Goal: Information Seeking & Learning: Find specific fact

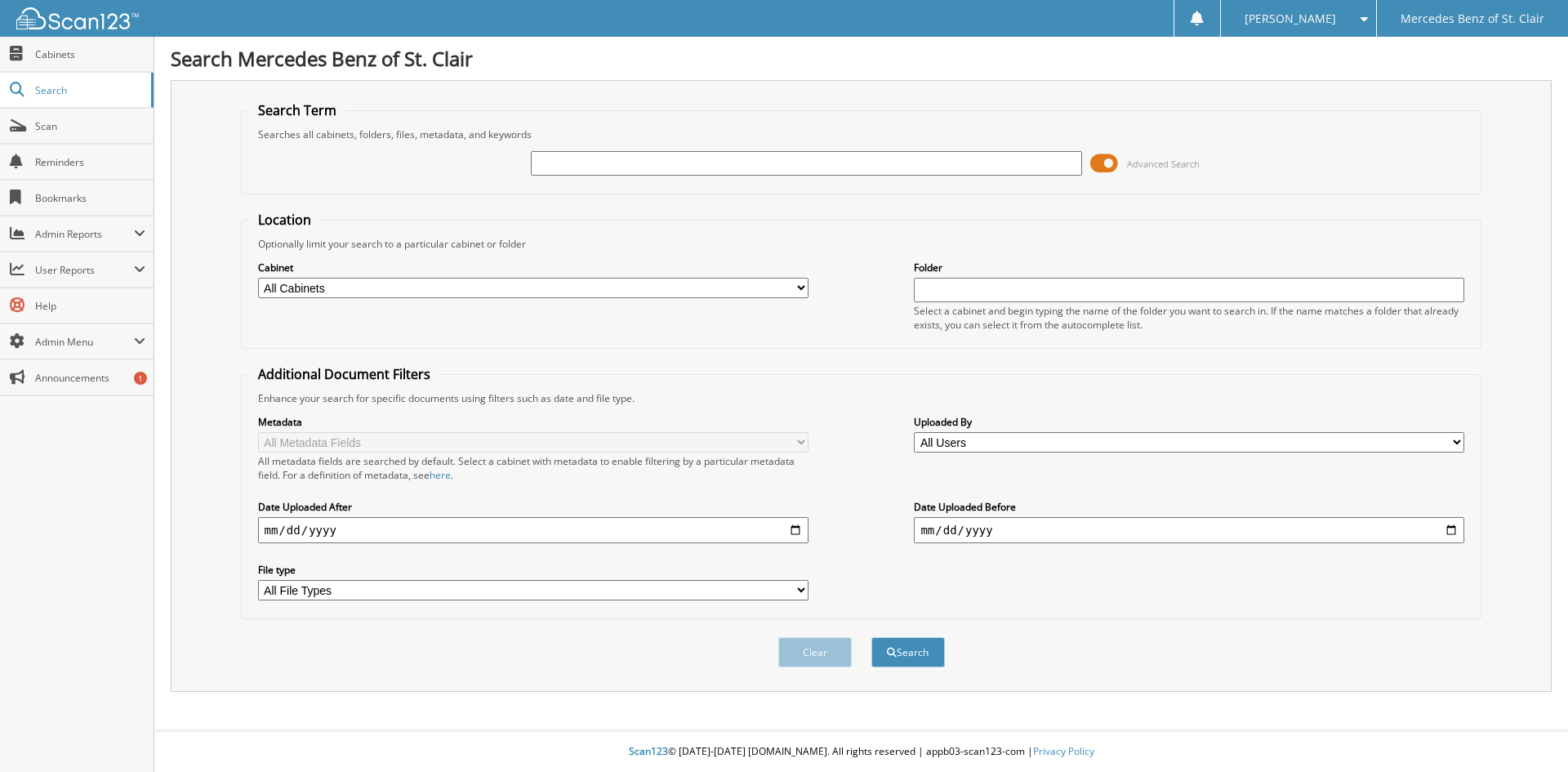
paste input "6068935"
type input "6068935"
click at [871, 638] on button "Search" at bounding box center [908, 653] width 74 height 30
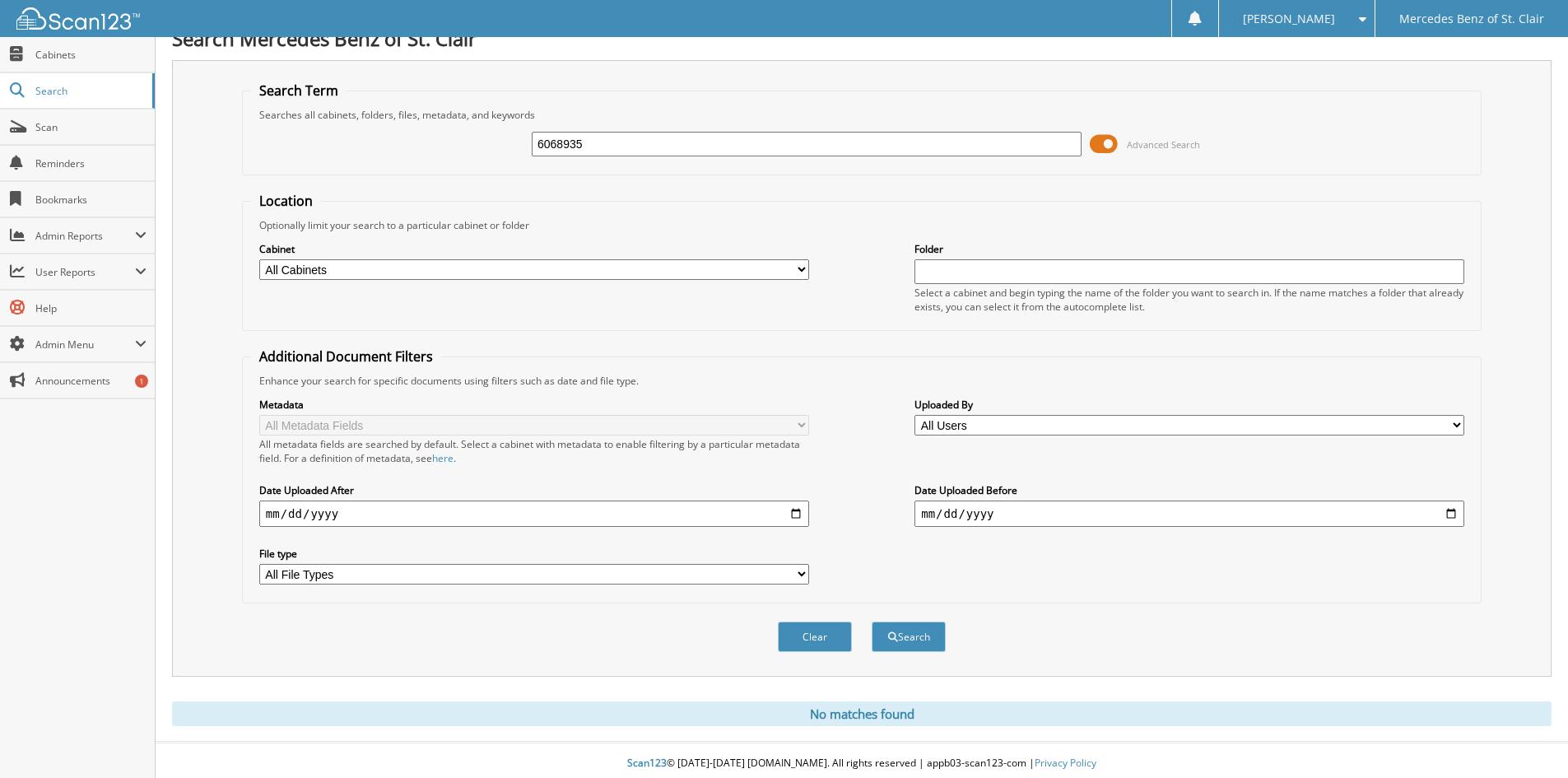
scroll to position [27, 0]
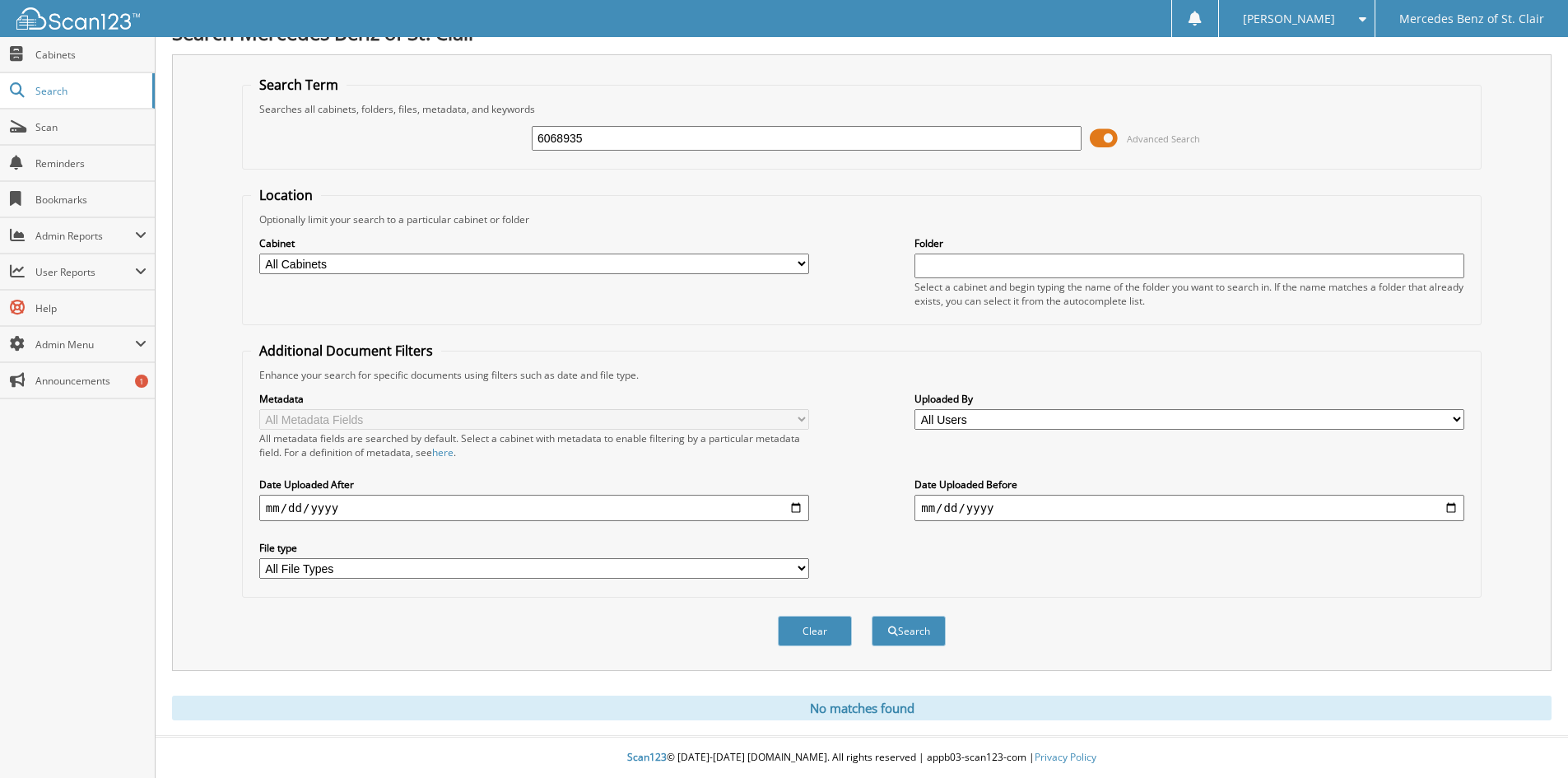
click at [633, 144] on input "6068935" at bounding box center [806, 138] width 550 height 25
click at [633, 143] on input "6068935" at bounding box center [806, 138] width 550 height 25
paste input "2"
type input "6068932"
click at [872, 616] on button "Search" at bounding box center [909, 631] width 74 height 31
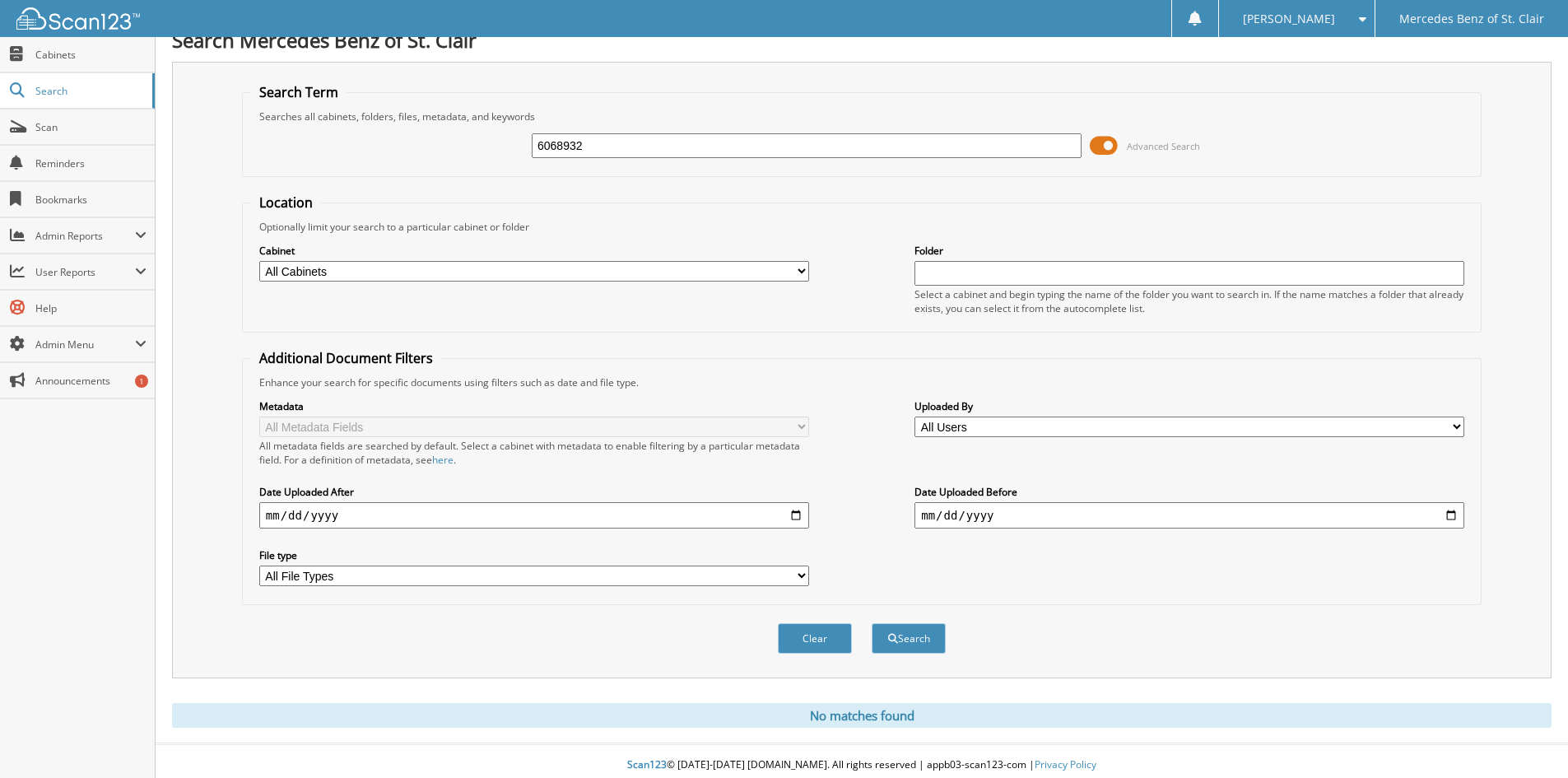
scroll to position [27, 0]
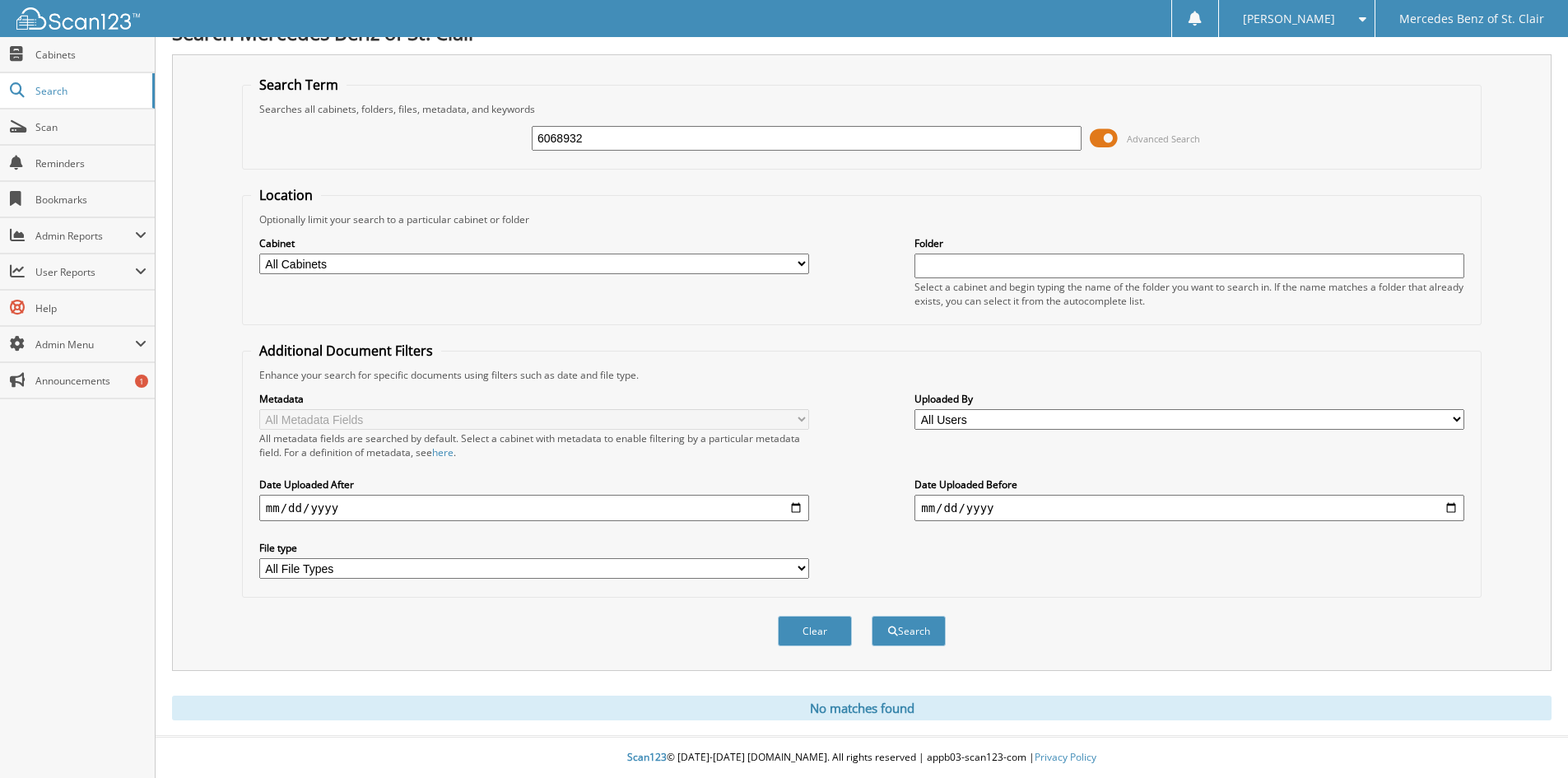
click at [664, 140] on input "6068932" at bounding box center [806, 138] width 550 height 25
paste input "24"
type input "6068924"
click at [872, 616] on button "Search" at bounding box center [909, 631] width 74 height 31
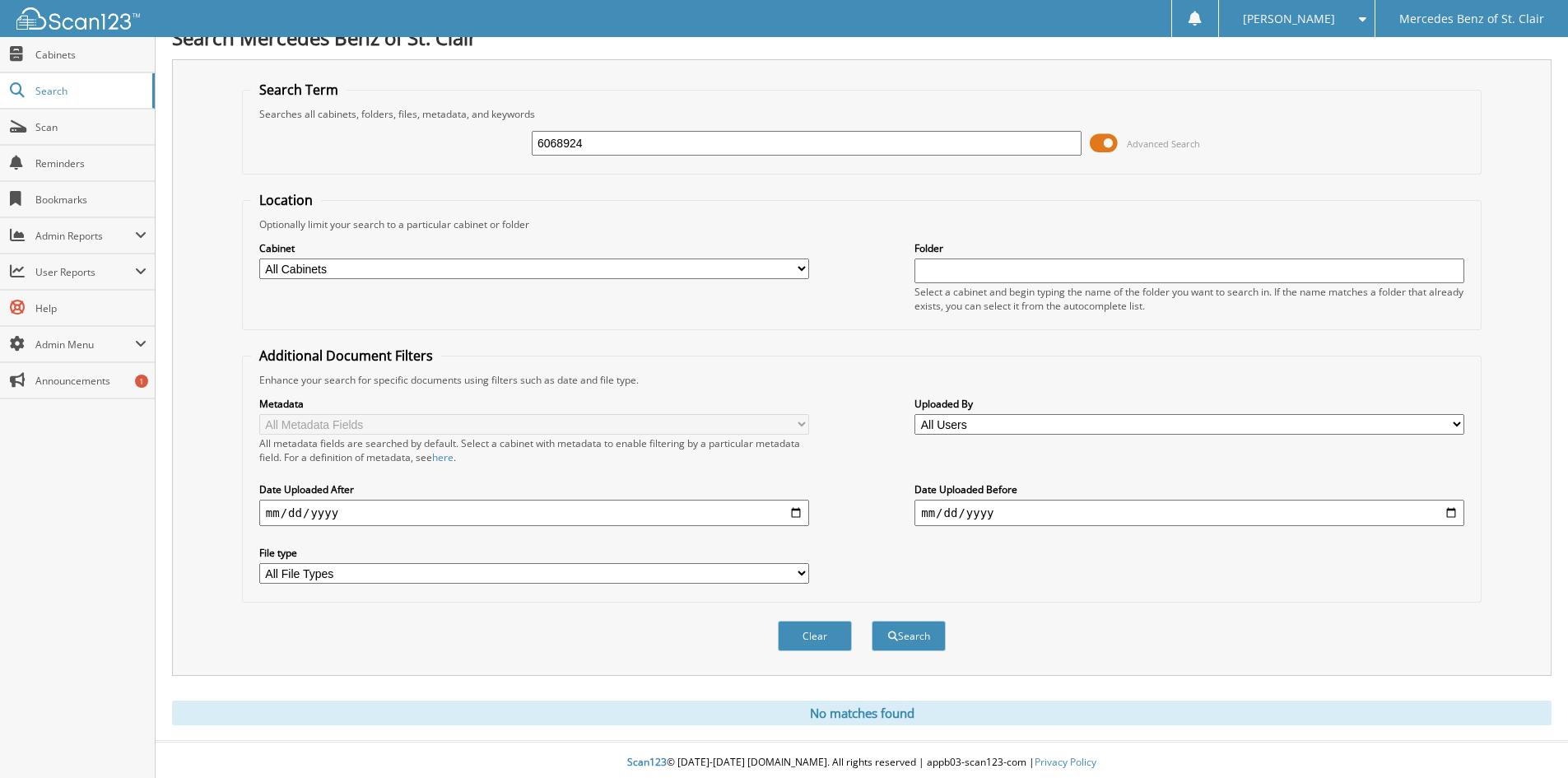
scroll to position [27, 0]
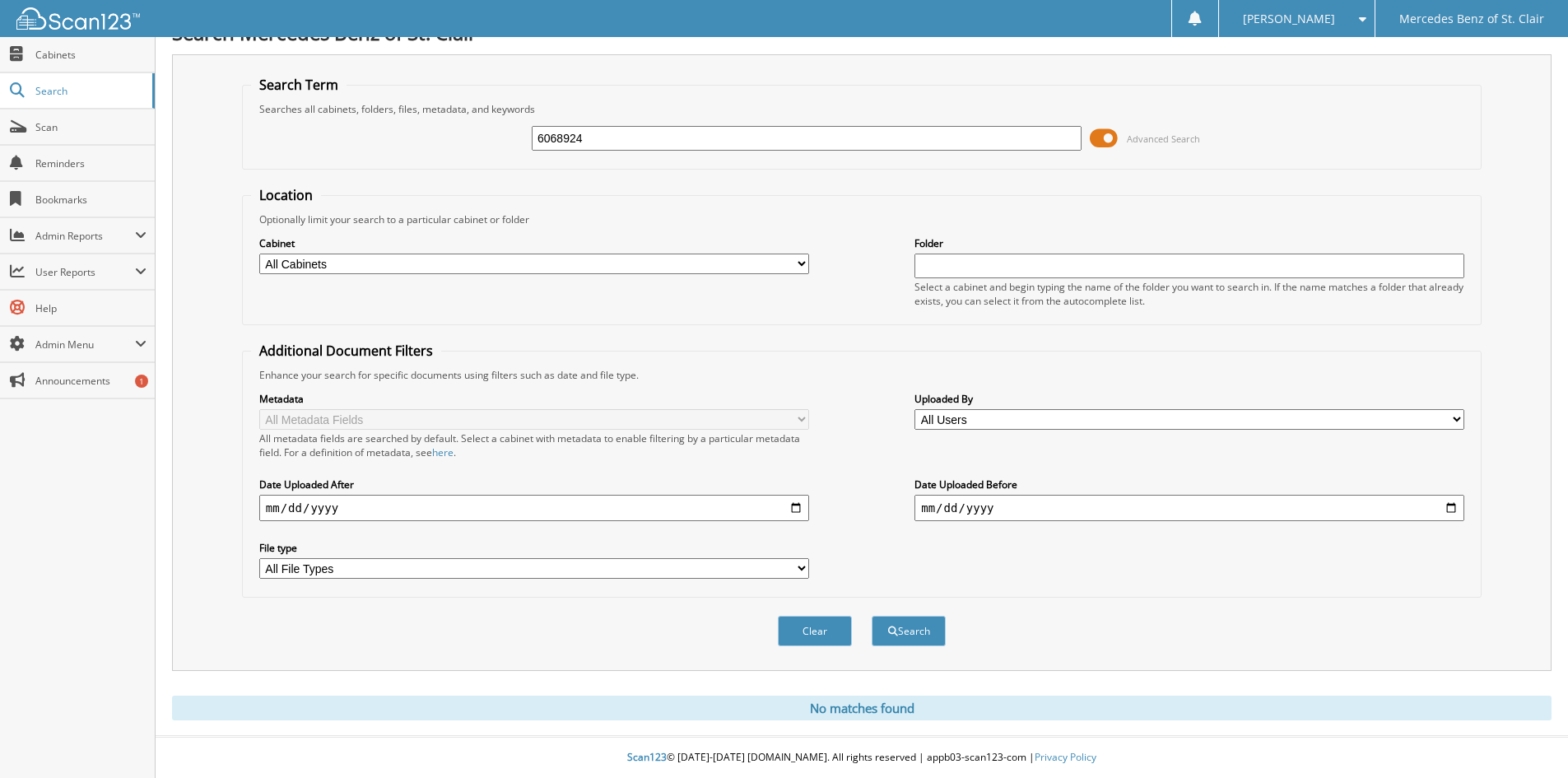
click at [832, 144] on input "6068924" at bounding box center [806, 138] width 550 height 25
paste input "874"
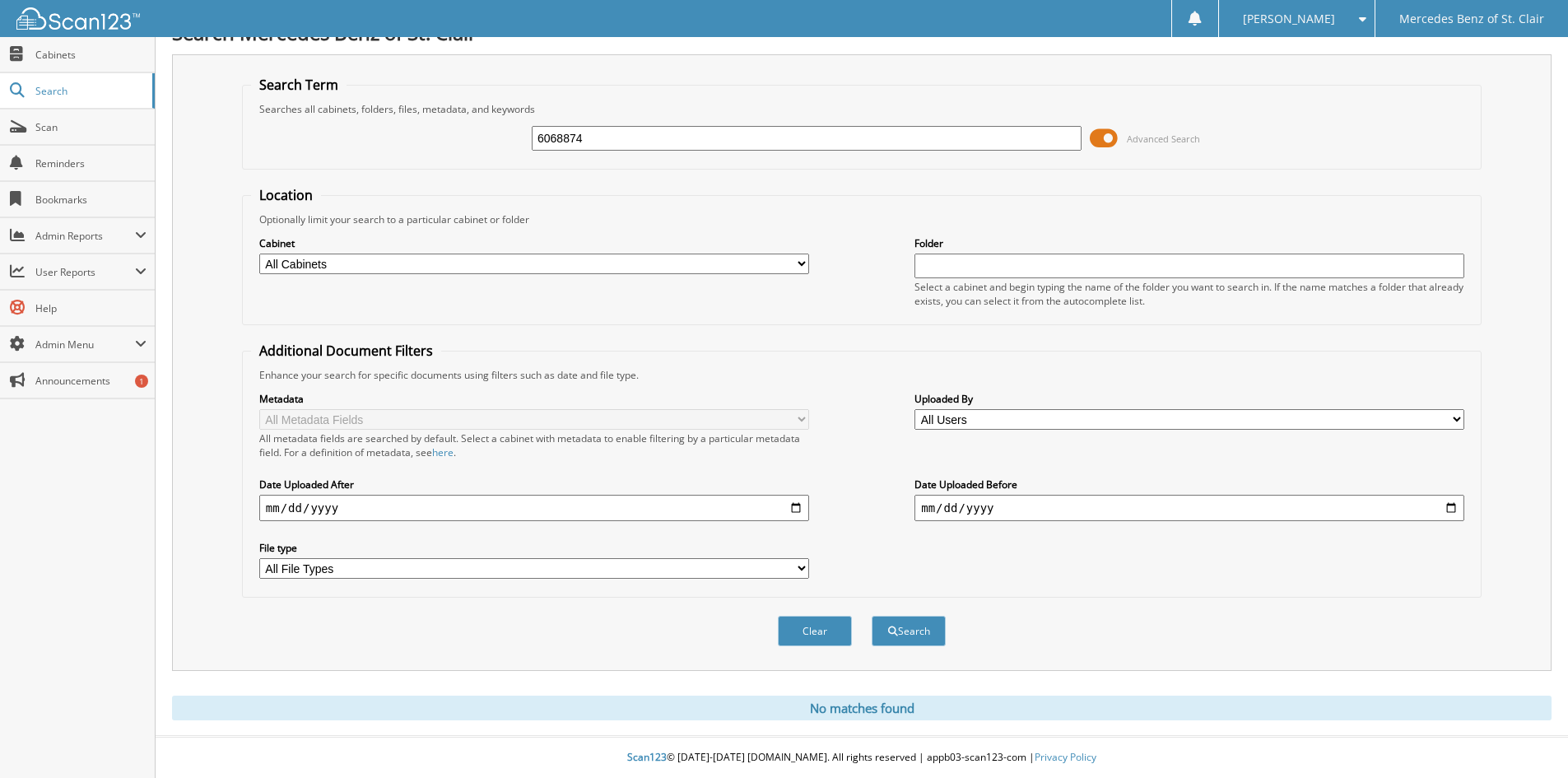
type input "6068874"
click at [872, 616] on button "Search" at bounding box center [909, 631] width 74 height 31
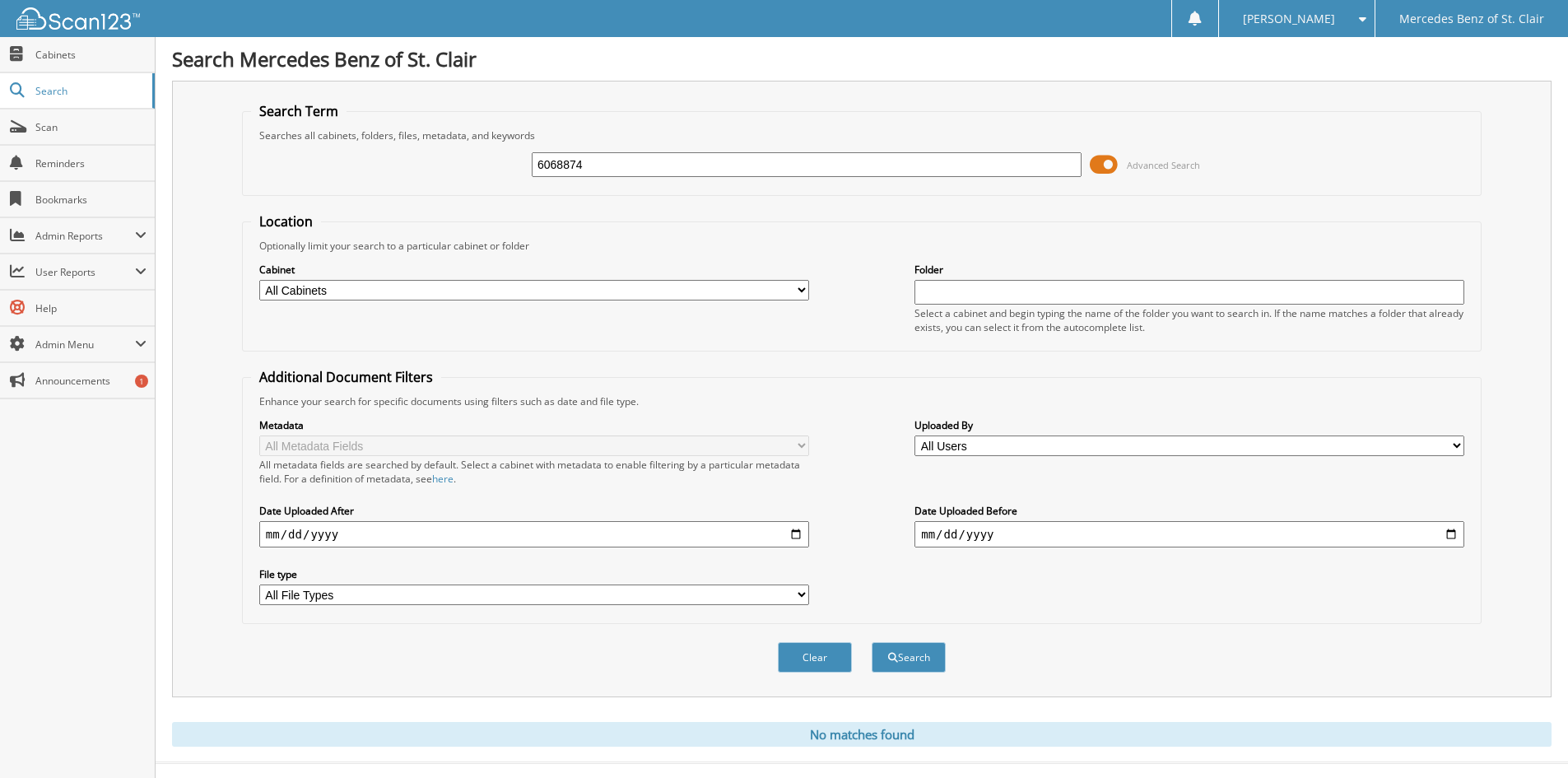
scroll to position [27, 0]
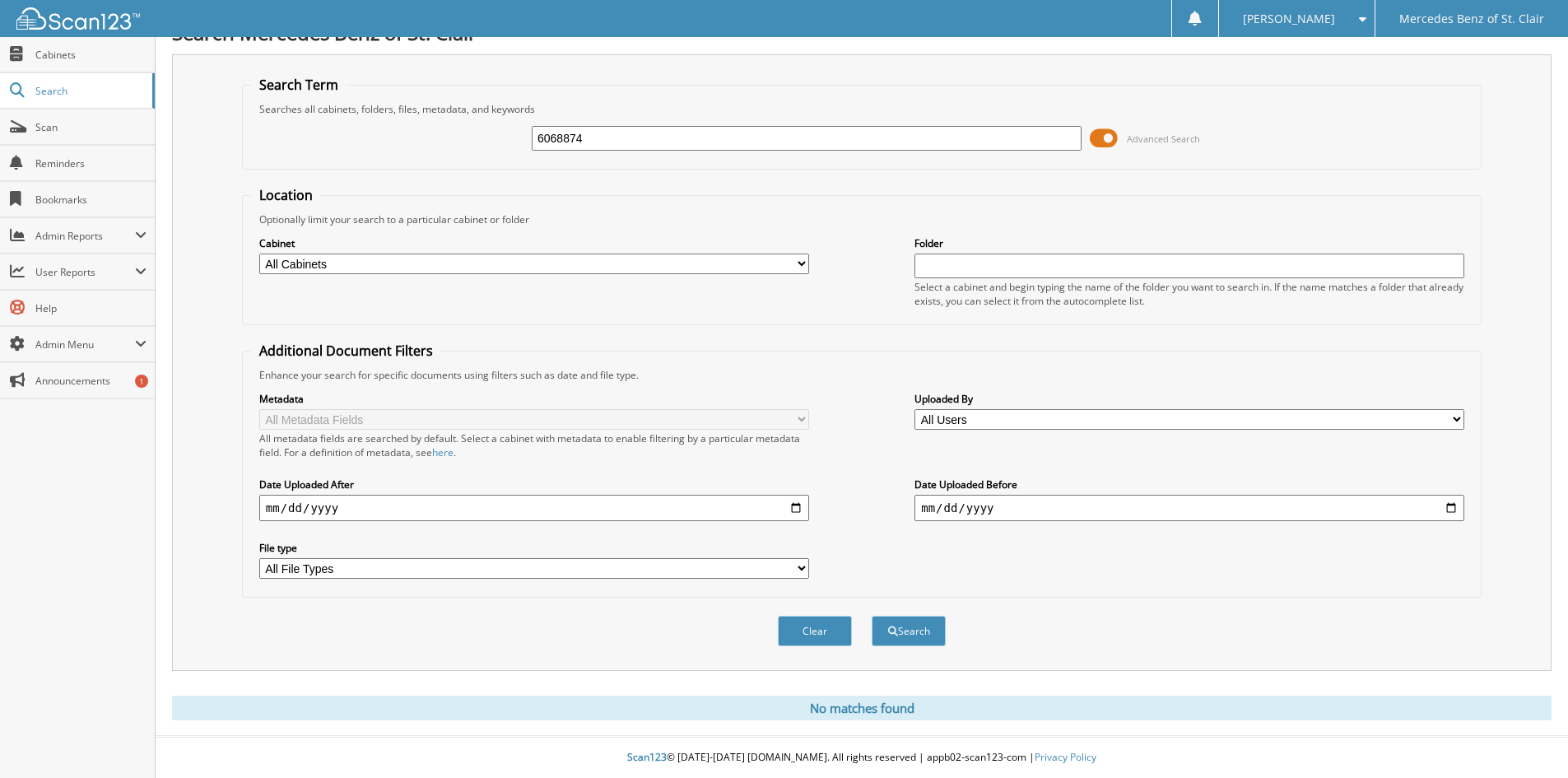
click at [632, 140] on input "6068874" at bounding box center [806, 138] width 550 height 25
paste input "65"
type input "6068865"
click at [872, 616] on button "Search" at bounding box center [909, 631] width 74 height 31
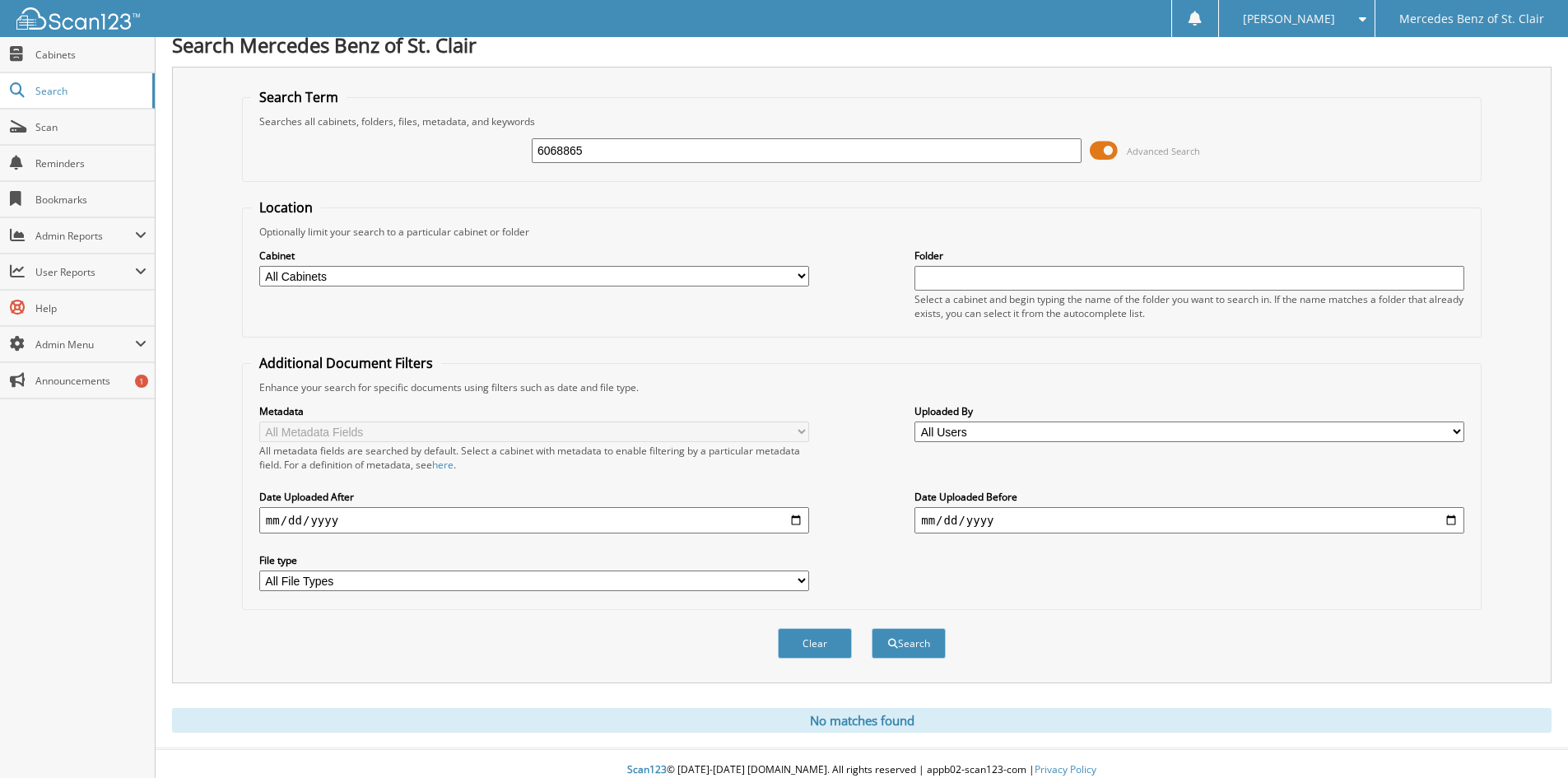
scroll to position [27, 0]
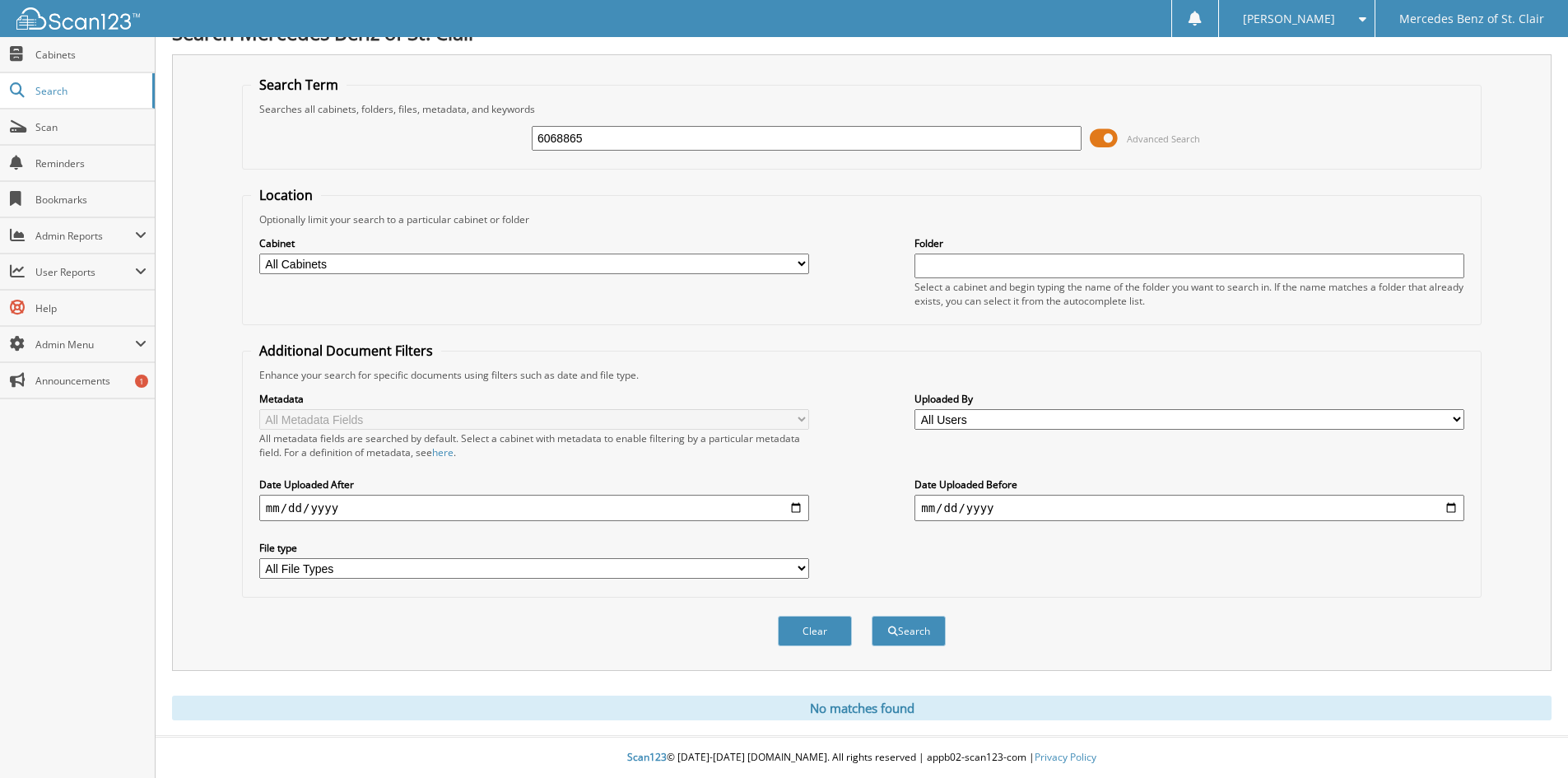
drag, startPoint x: 640, startPoint y: 145, endPoint x: 350, endPoint y: 93, distance: 294.6
click at [355, 95] on fieldset "Search Term Searches all cabinets, folders, files, metadata, and keywords 60688…" at bounding box center [862, 122] width 1240 height 94
type input "6067577"
click at [872, 616] on button "Search" at bounding box center [909, 631] width 74 height 31
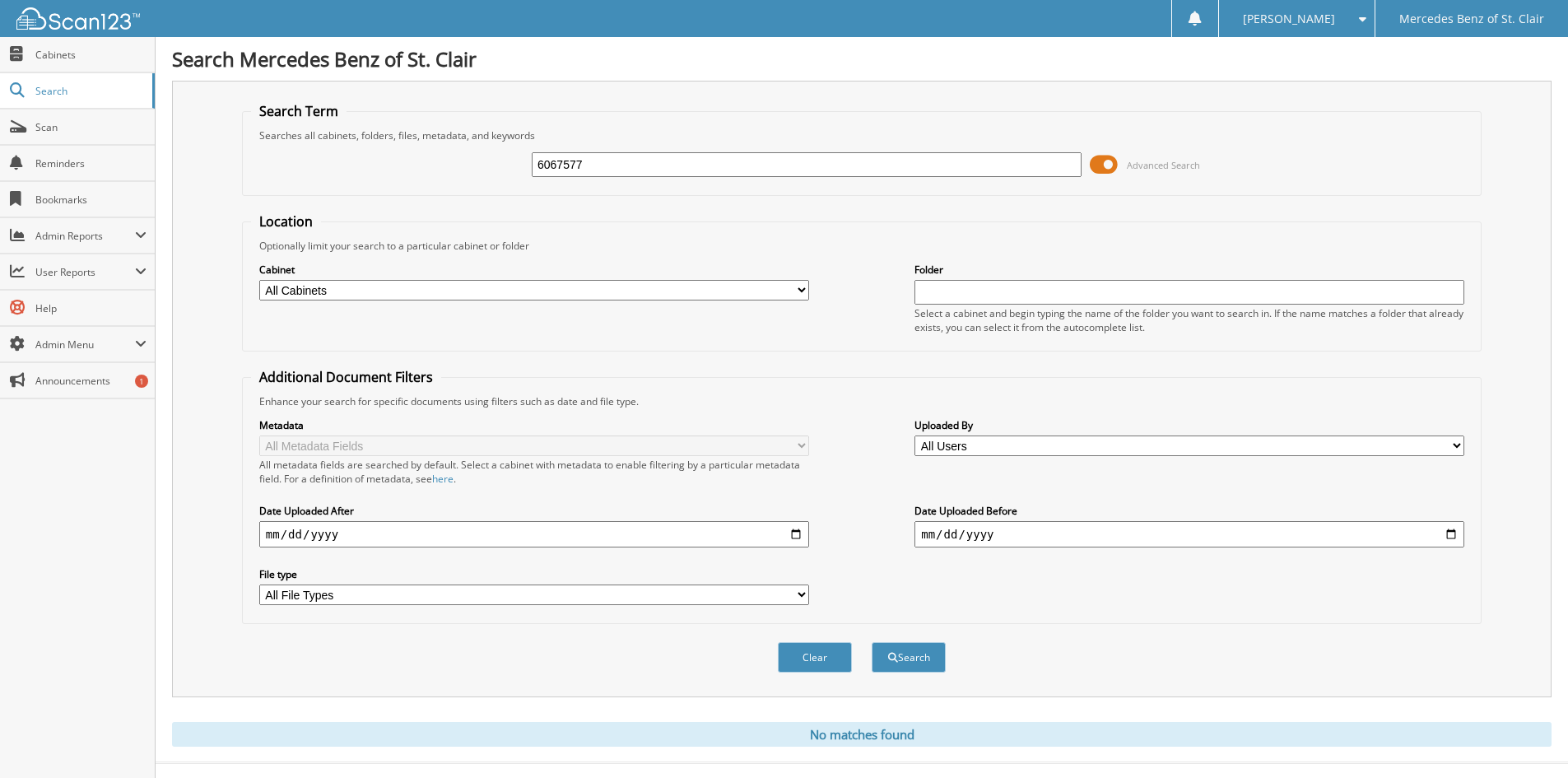
drag, startPoint x: 587, startPoint y: 160, endPoint x: 493, endPoint y: 160, distance: 94.0
click at [493, 160] on div "6067577 Advanced Search" at bounding box center [862, 165] width 1222 height 45
type input "6068175"
click at [872, 643] on button "Search" at bounding box center [909, 658] width 74 height 31
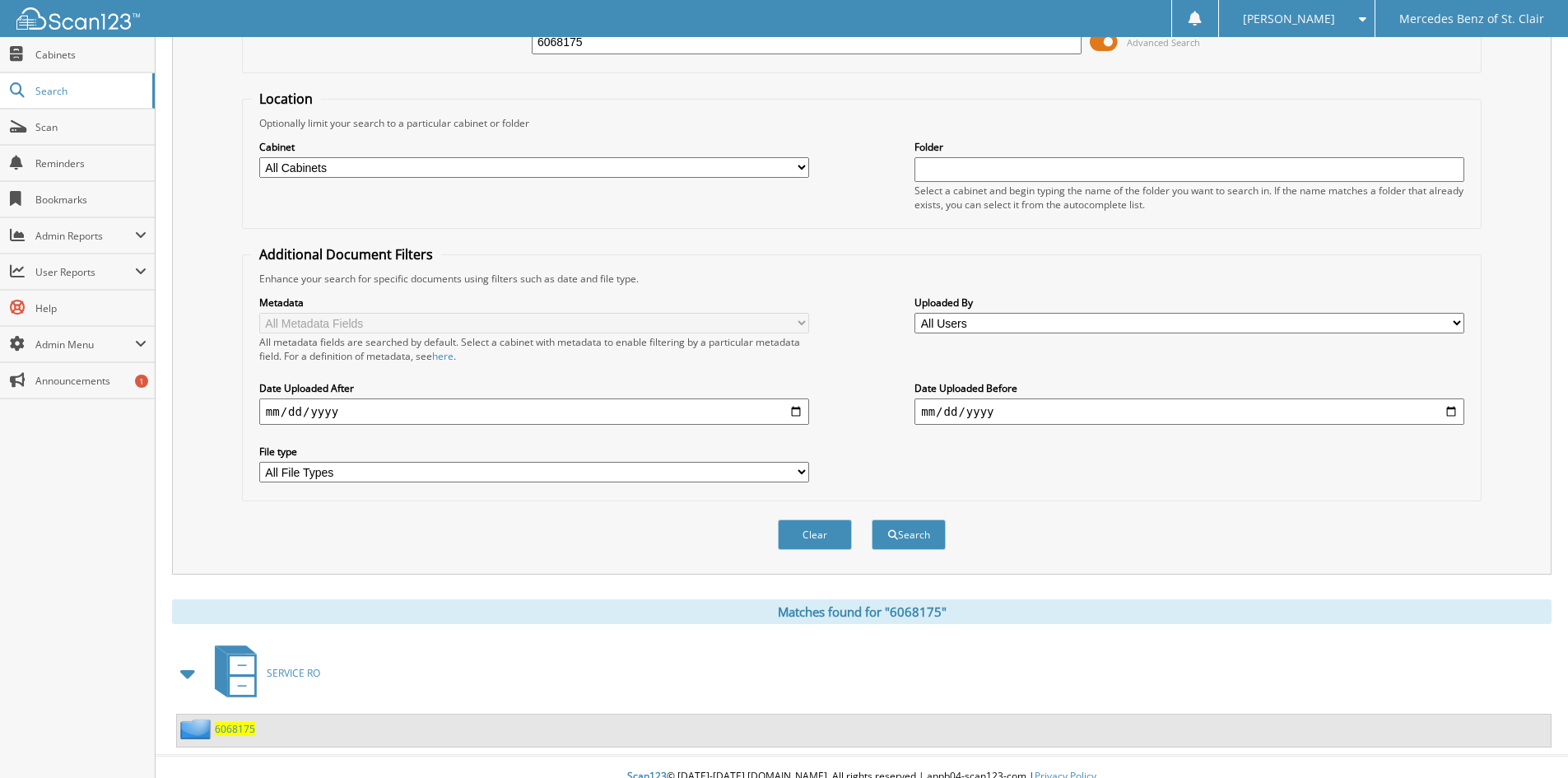
scroll to position [143, 0]
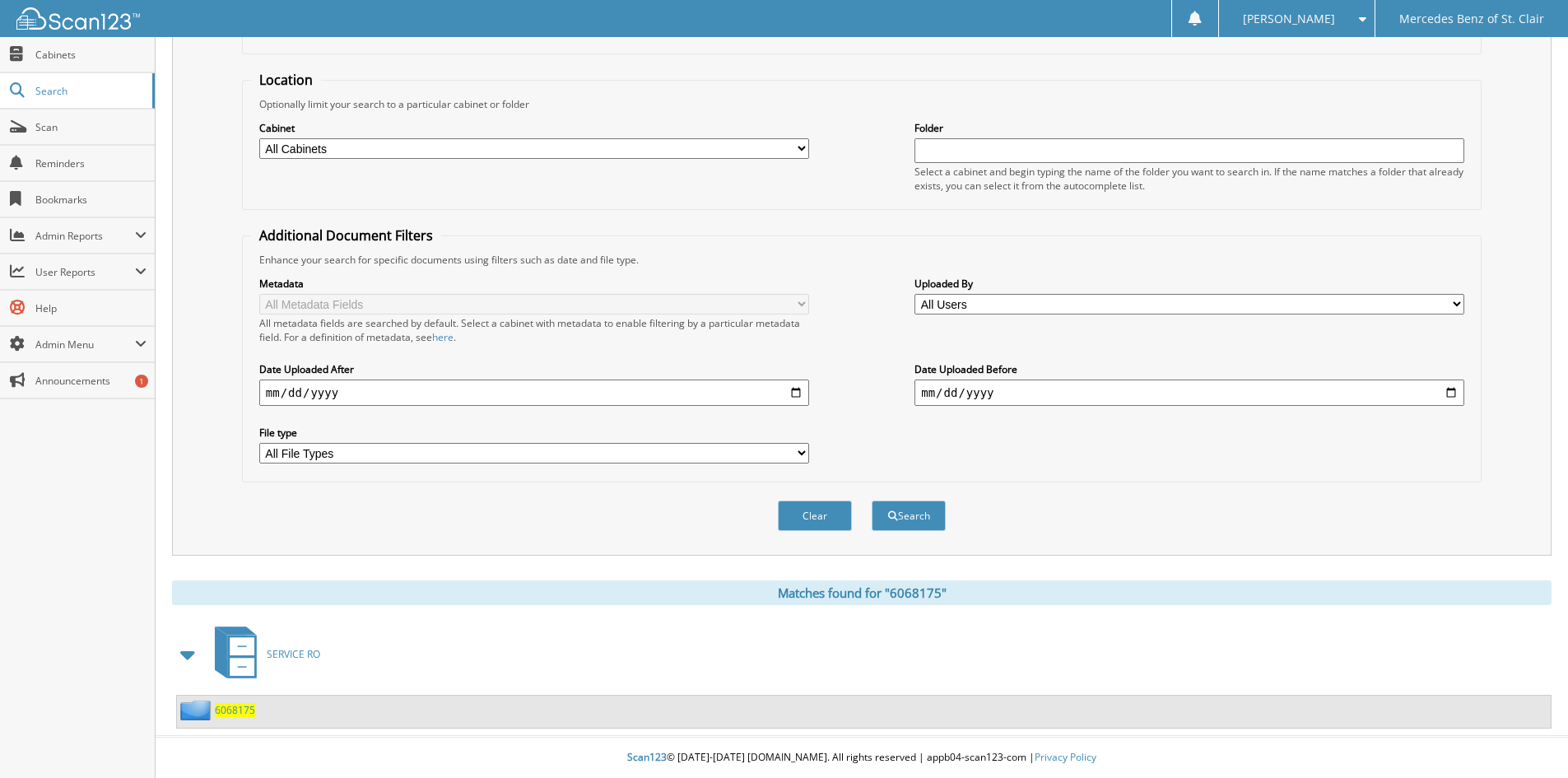
click at [248, 716] on span "6068175" at bounding box center [235, 711] width 40 height 14
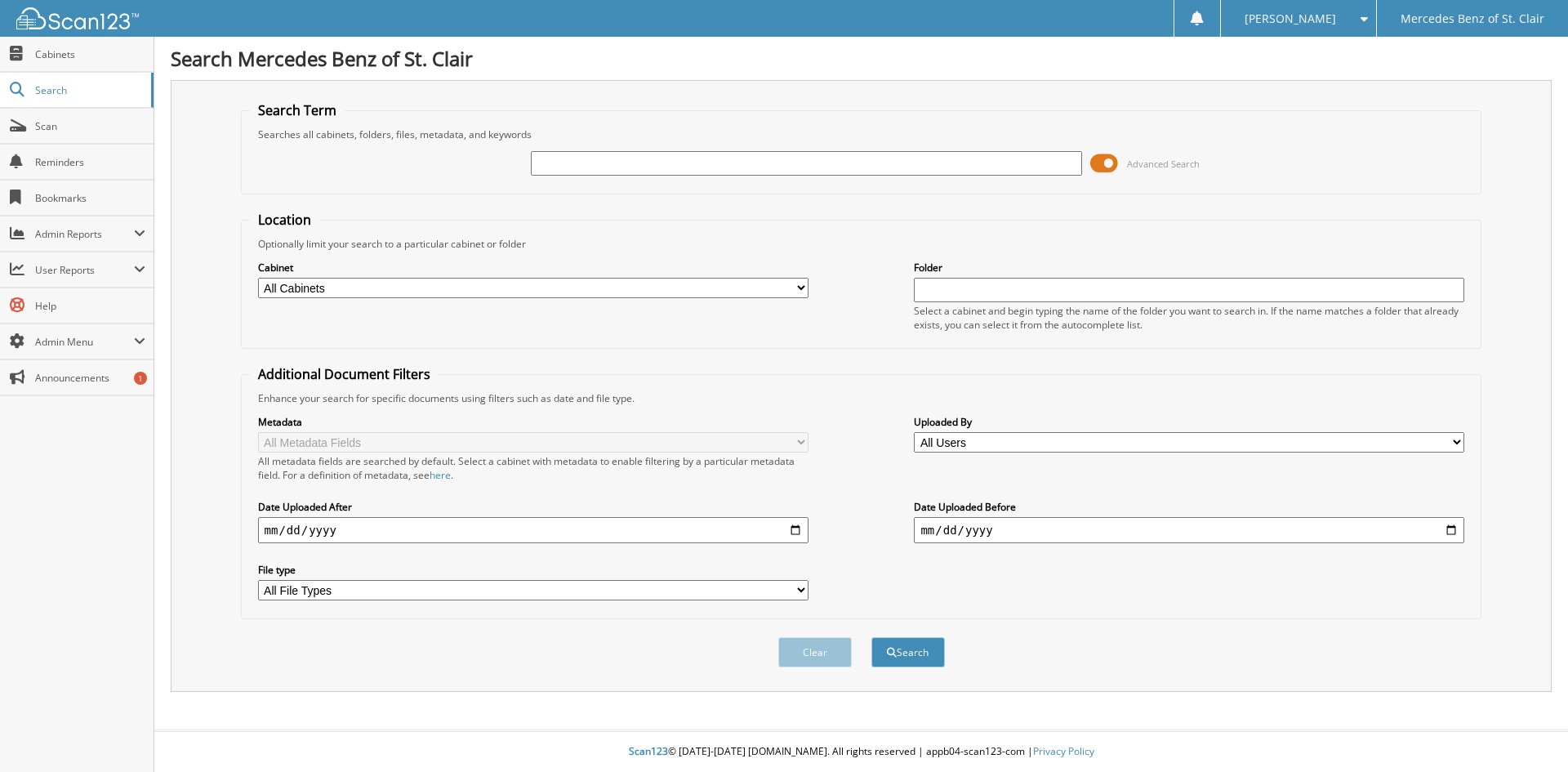
click at [733, 149] on div "Advanced Search" at bounding box center [861, 164] width 1224 height 45
click at [732, 158] on input "text" at bounding box center [806, 164] width 551 height 25
type input "5139647"
click at [871, 638] on button "Search" at bounding box center [908, 653] width 74 height 30
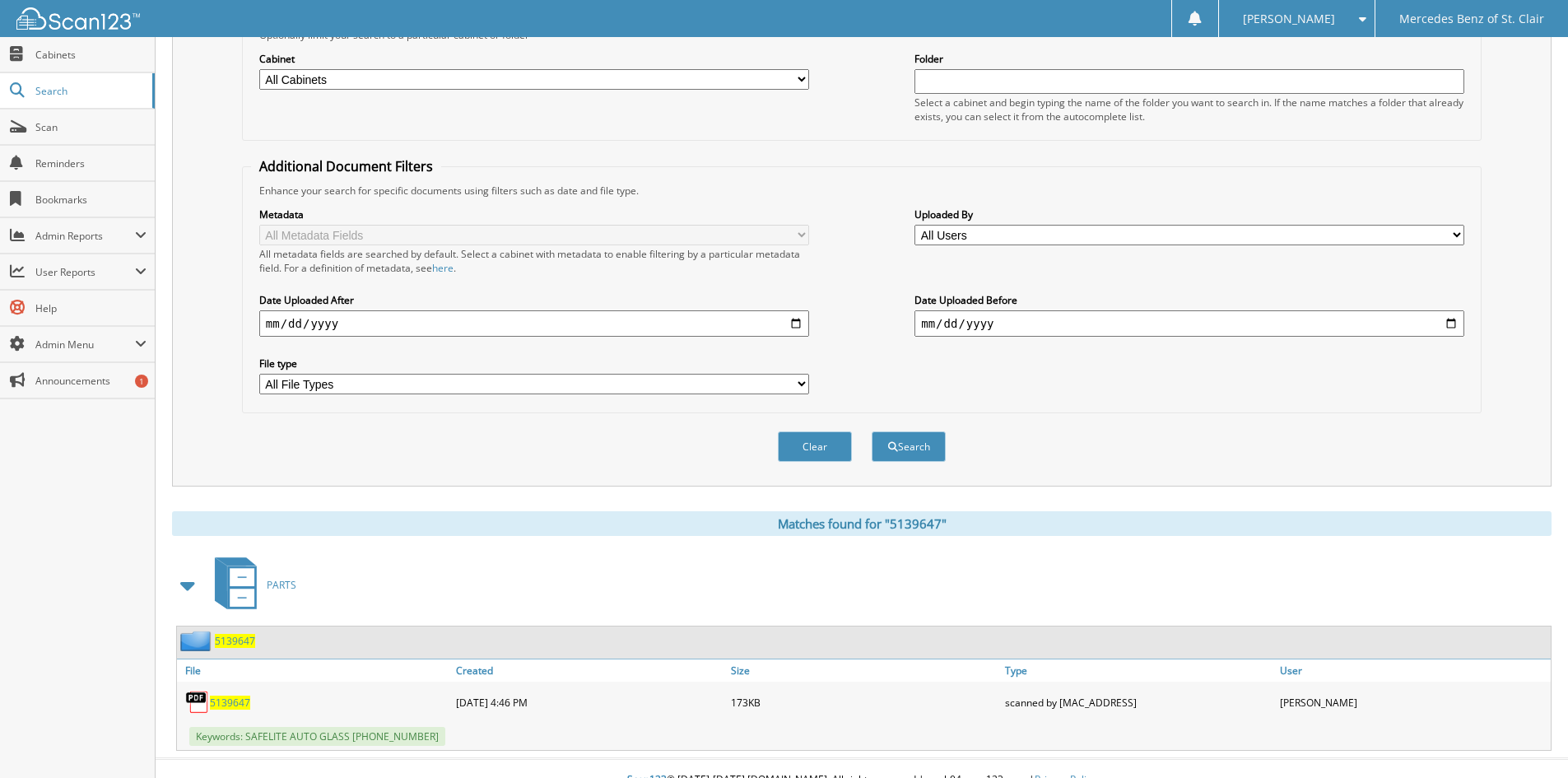
scroll to position [234, 0]
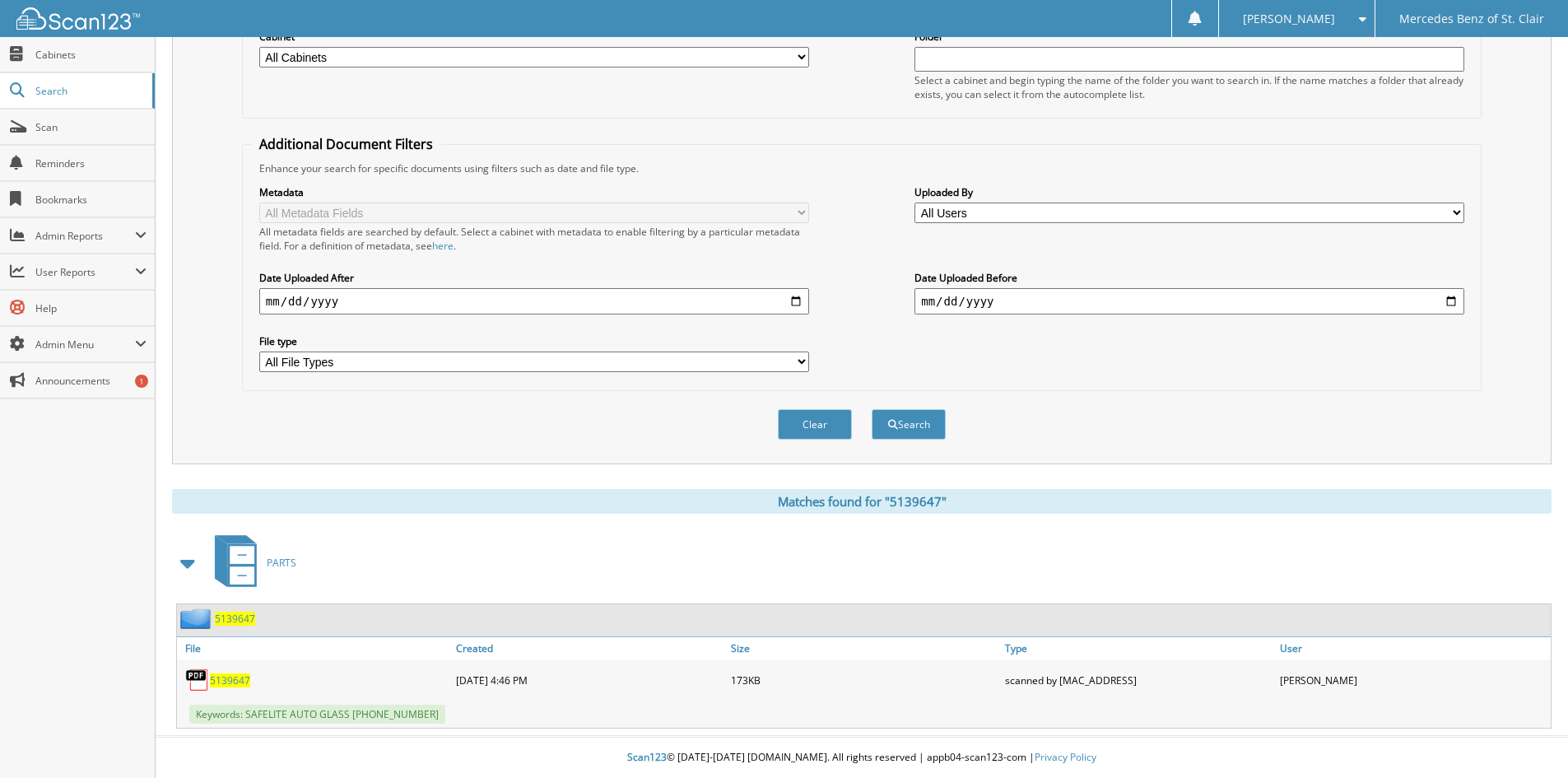
click at [235, 677] on span "5139647" at bounding box center [230, 681] width 40 height 14
click at [237, 677] on span "5139647" at bounding box center [230, 681] width 40 height 14
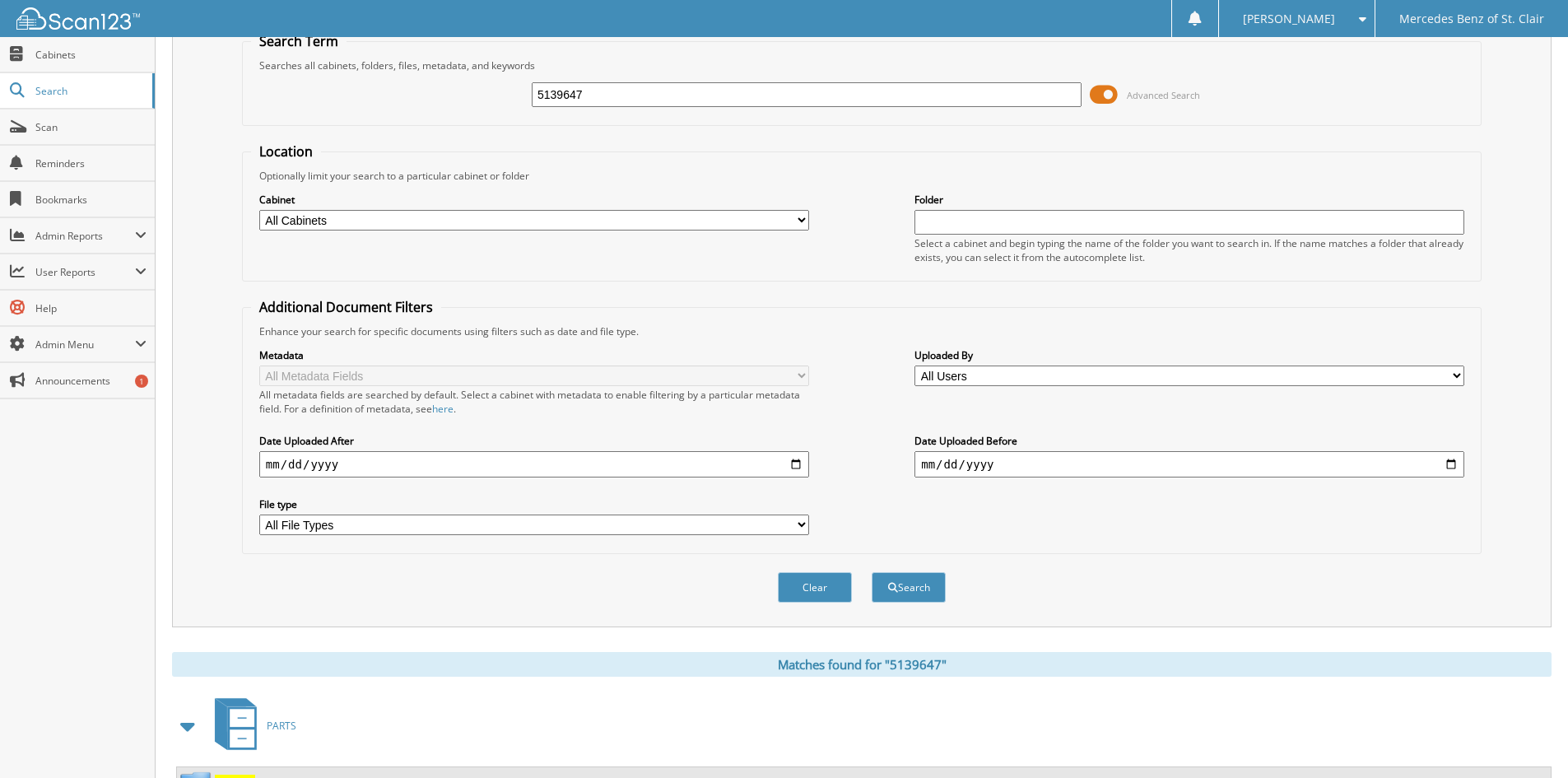
scroll to position [0, 0]
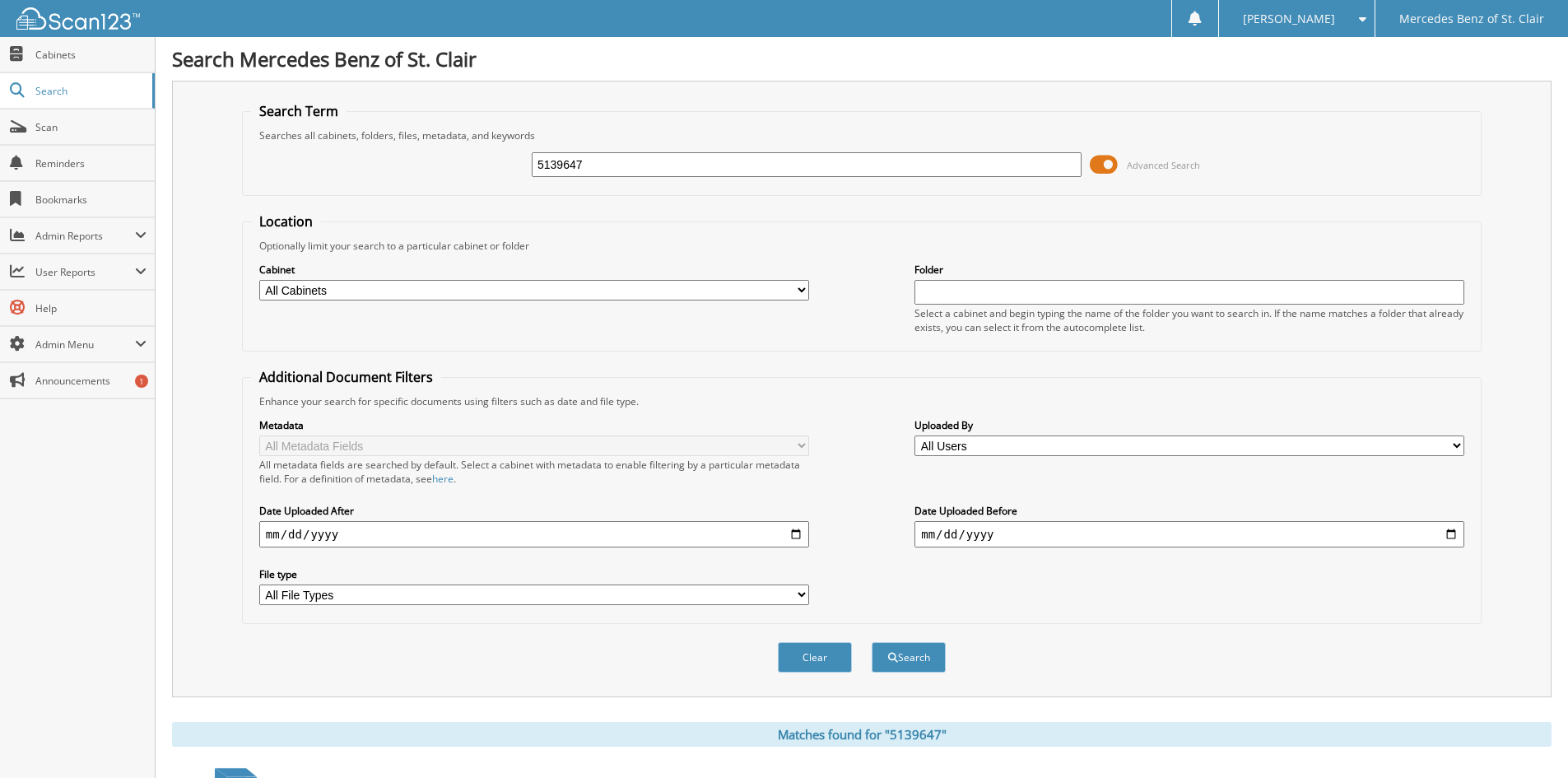
drag, startPoint x: 768, startPoint y: 169, endPoint x: 347, endPoint y: 173, distance: 421.0
click at [347, 173] on div "5139647 Advanced Search" at bounding box center [862, 165] width 1222 height 45
type input "5140888"
click at [872, 643] on button "Search" at bounding box center [909, 658] width 74 height 31
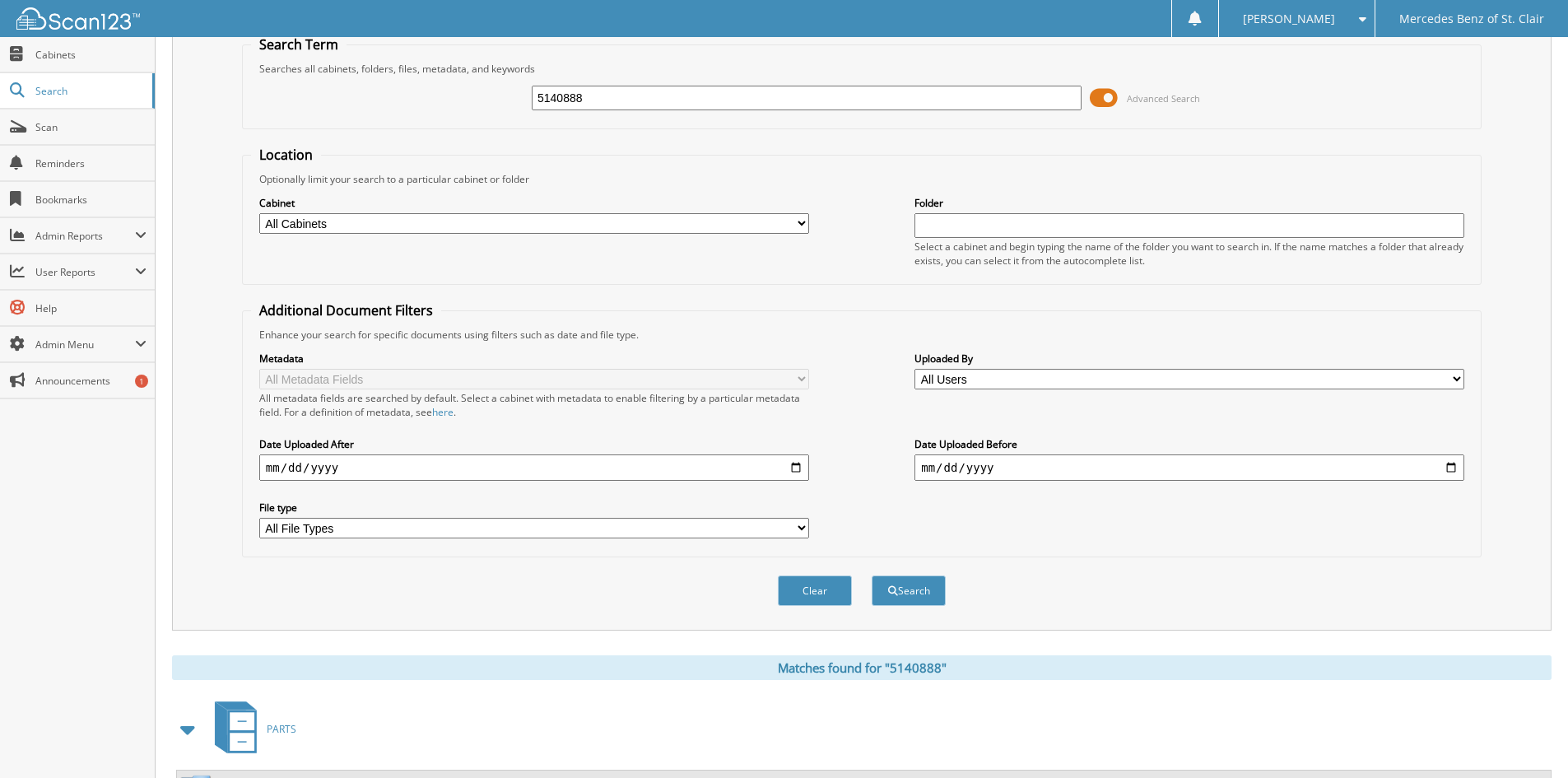
scroll to position [165, 0]
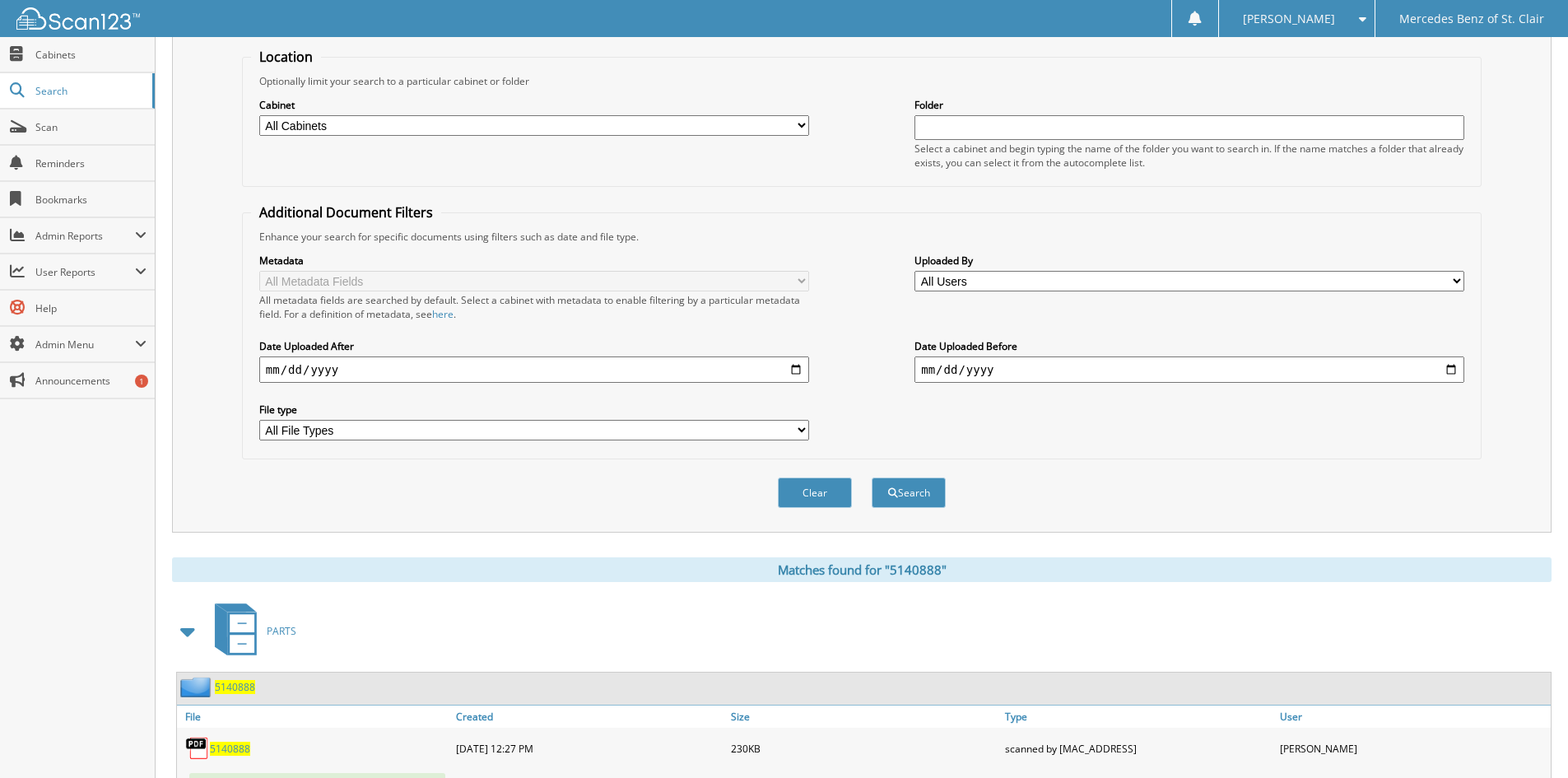
click at [231, 749] on span "5140888" at bounding box center [230, 749] width 40 height 14
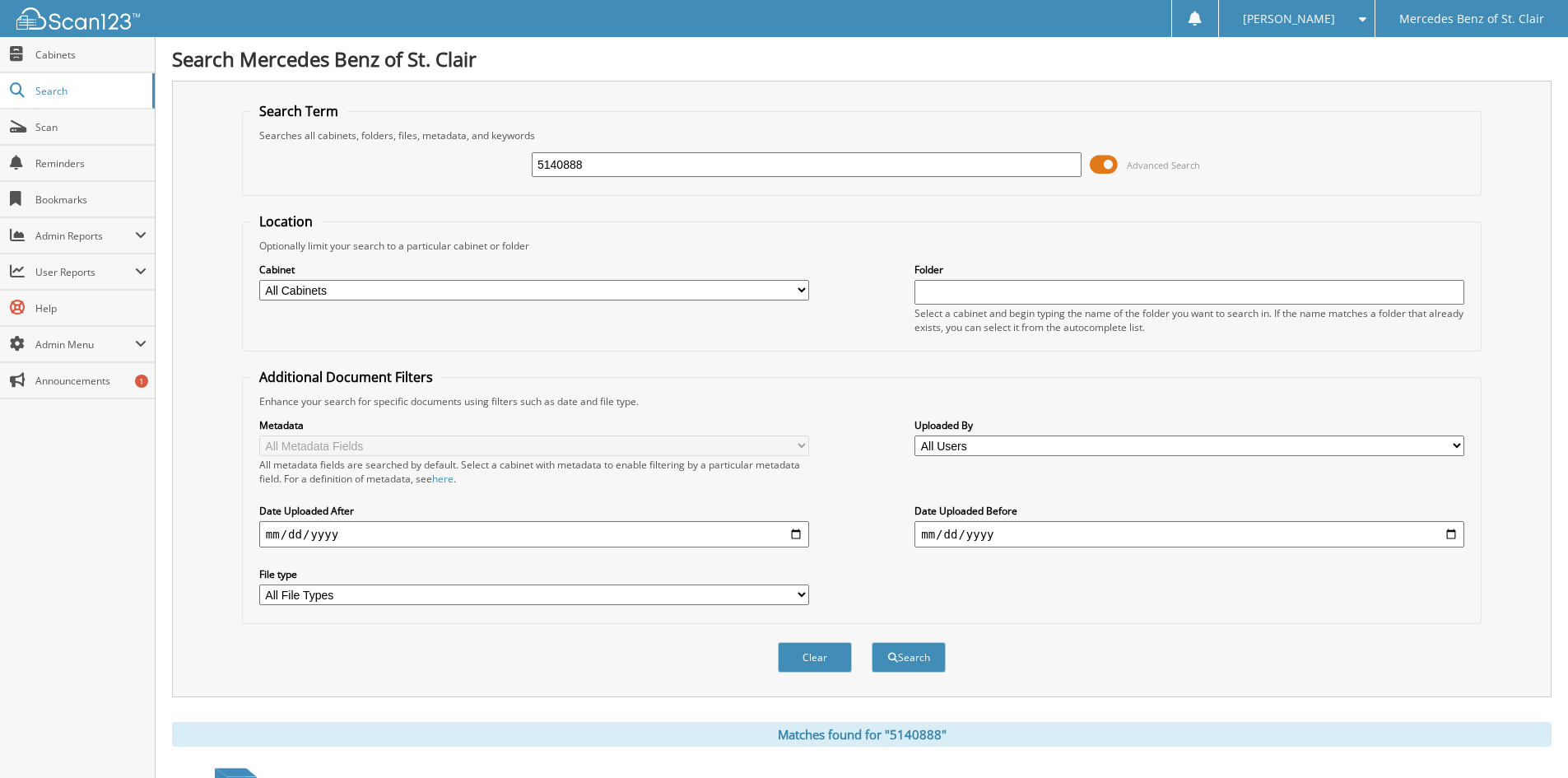
drag, startPoint x: 643, startPoint y: 169, endPoint x: 444, endPoint y: 169, distance: 199.0
click at [444, 169] on div "5140888 Advanced Search" at bounding box center [862, 165] width 1222 height 45
type input "5141184"
click at [872, 643] on button "Search" at bounding box center [909, 658] width 74 height 31
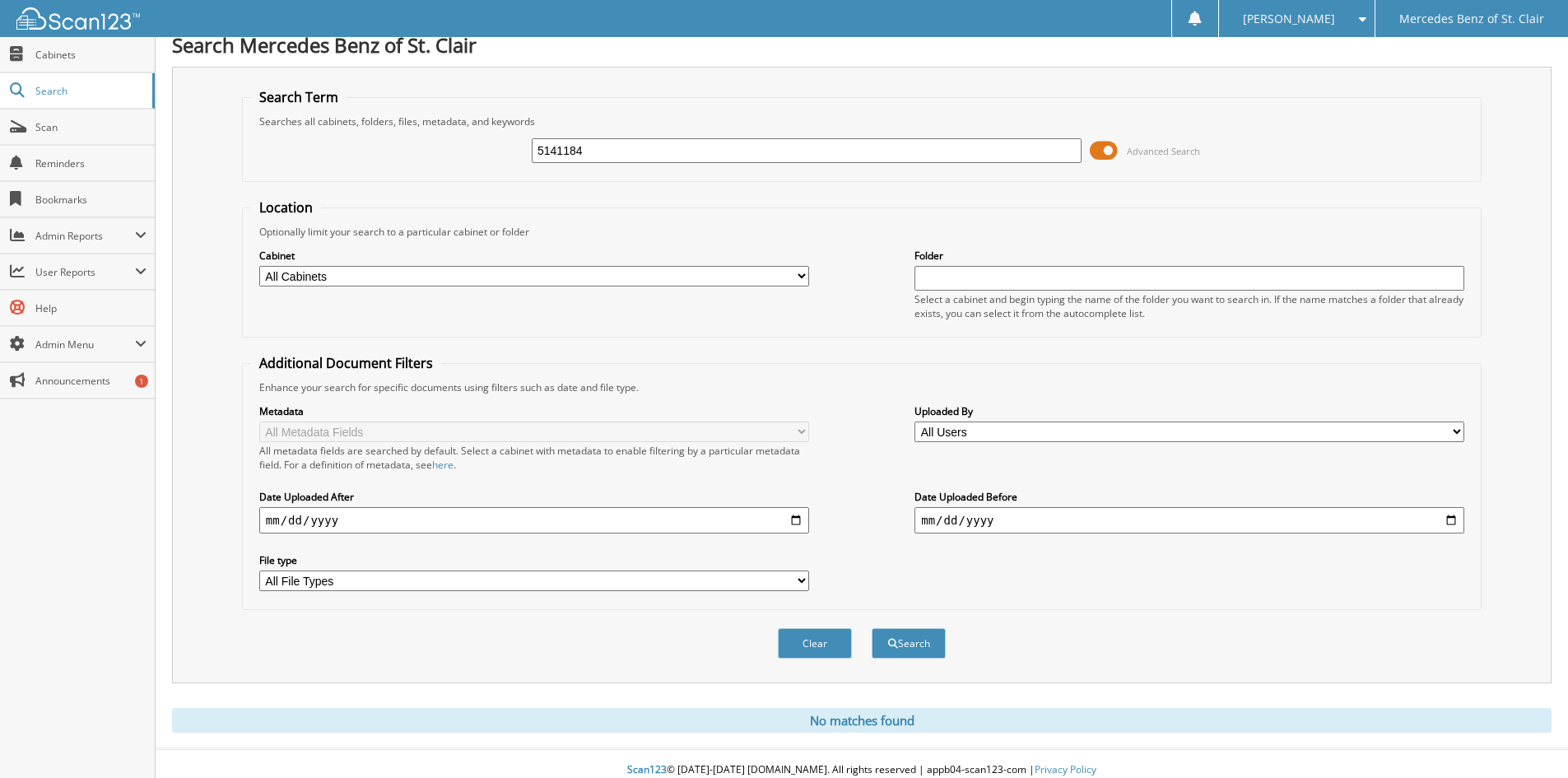
scroll to position [27, 0]
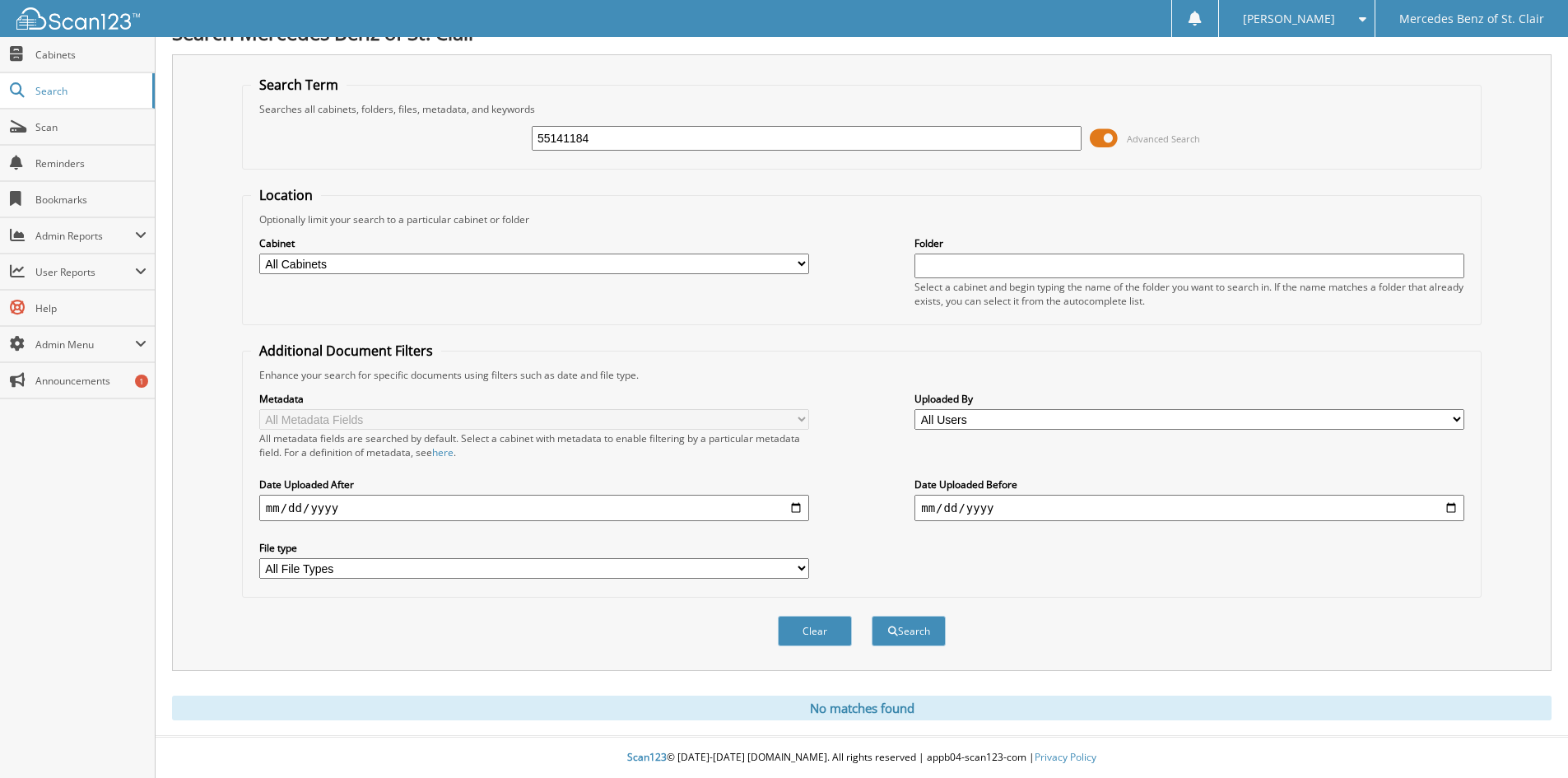
drag, startPoint x: 643, startPoint y: 142, endPoint x: 431, endPoint y: 126, distance: 212.6
click at [434, 126] on div "55141184 Advanced Search" at bounding box center [862, 138] width 1222 height 45
type input "5141184"
click at [872, 616] on button "Search" at bounding box center [909, 631] width 74 height 31
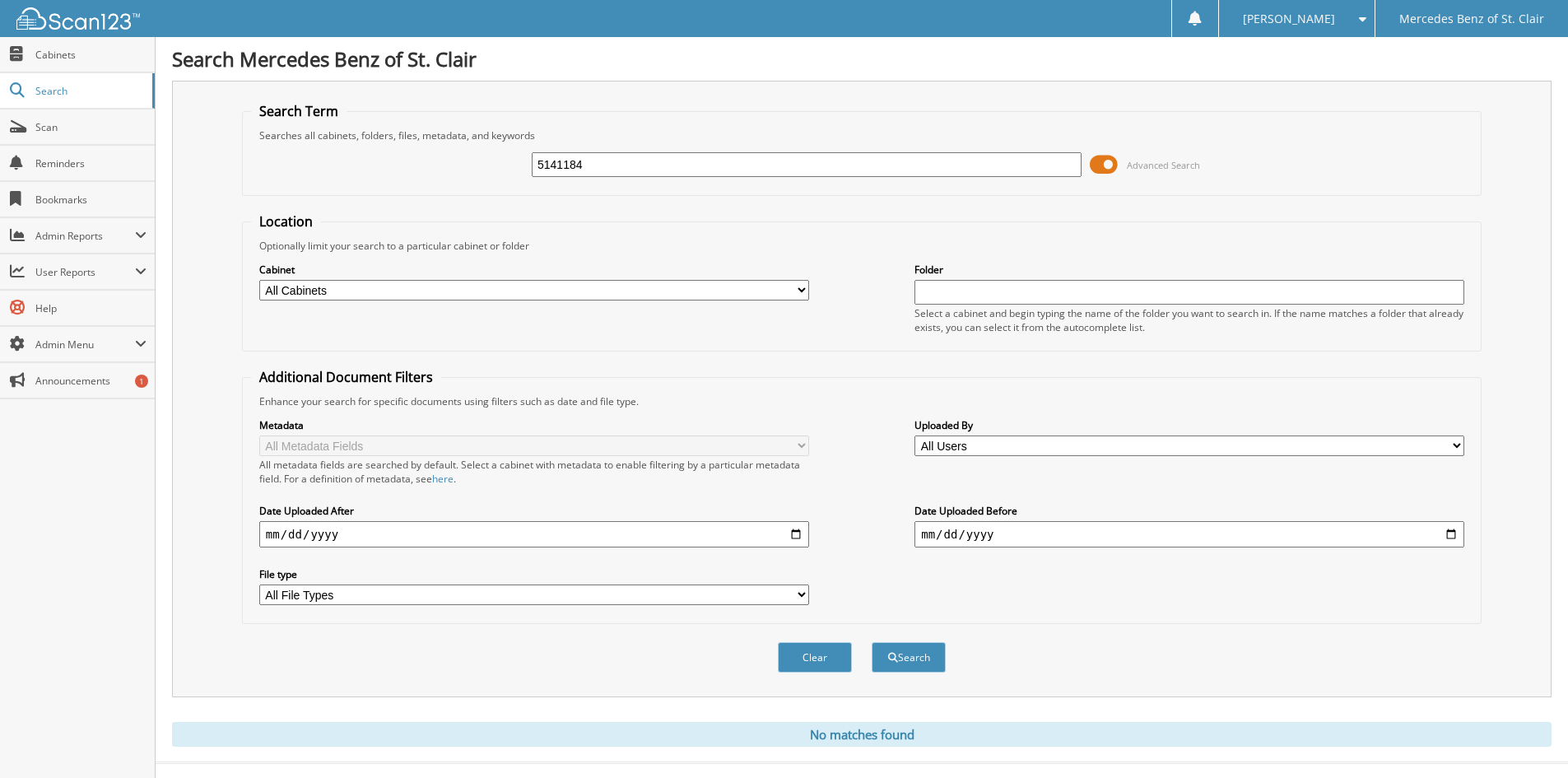
drag, startPoint x: 621, startPoint y: 171, endPoint x: 493, endPoint y: 170, distance: 128.0
click at [493, 170] on div "5141184 Advanced Search" at bounding box center [862, 165] width 1222 height 45
type input "5141847"
click at [872, 643] on button "Search" at bounding box center [909, 658] width 74 height 31
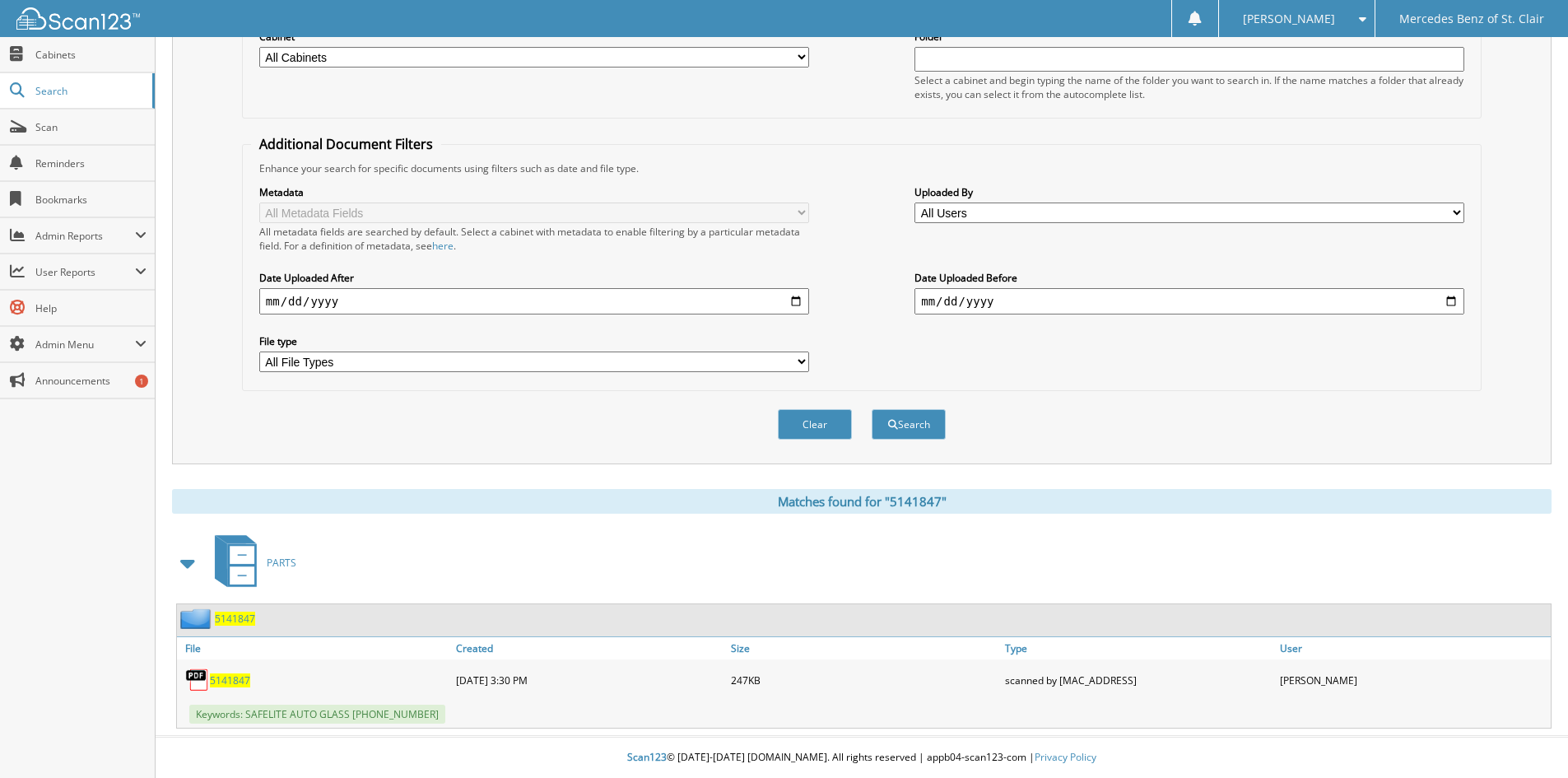
scroll to position [234, 0]
click at [222, 689] on div "5141847" at bounding box center [314, 680] width 275 height 33
click at [224, 680] on span "5141847" at bounding box center [230, 681] width 40 height 14
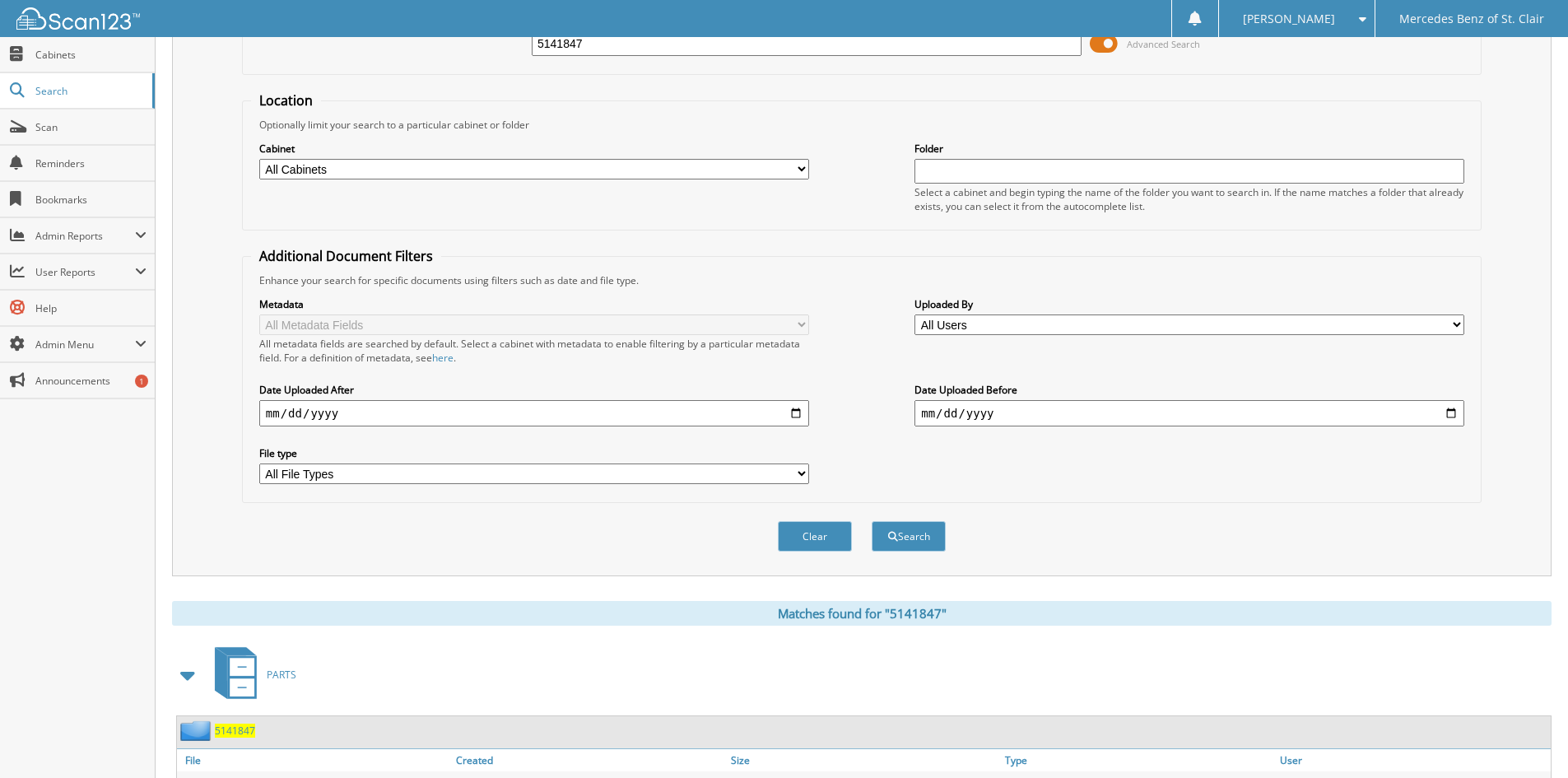
scroll to position [0, 0]
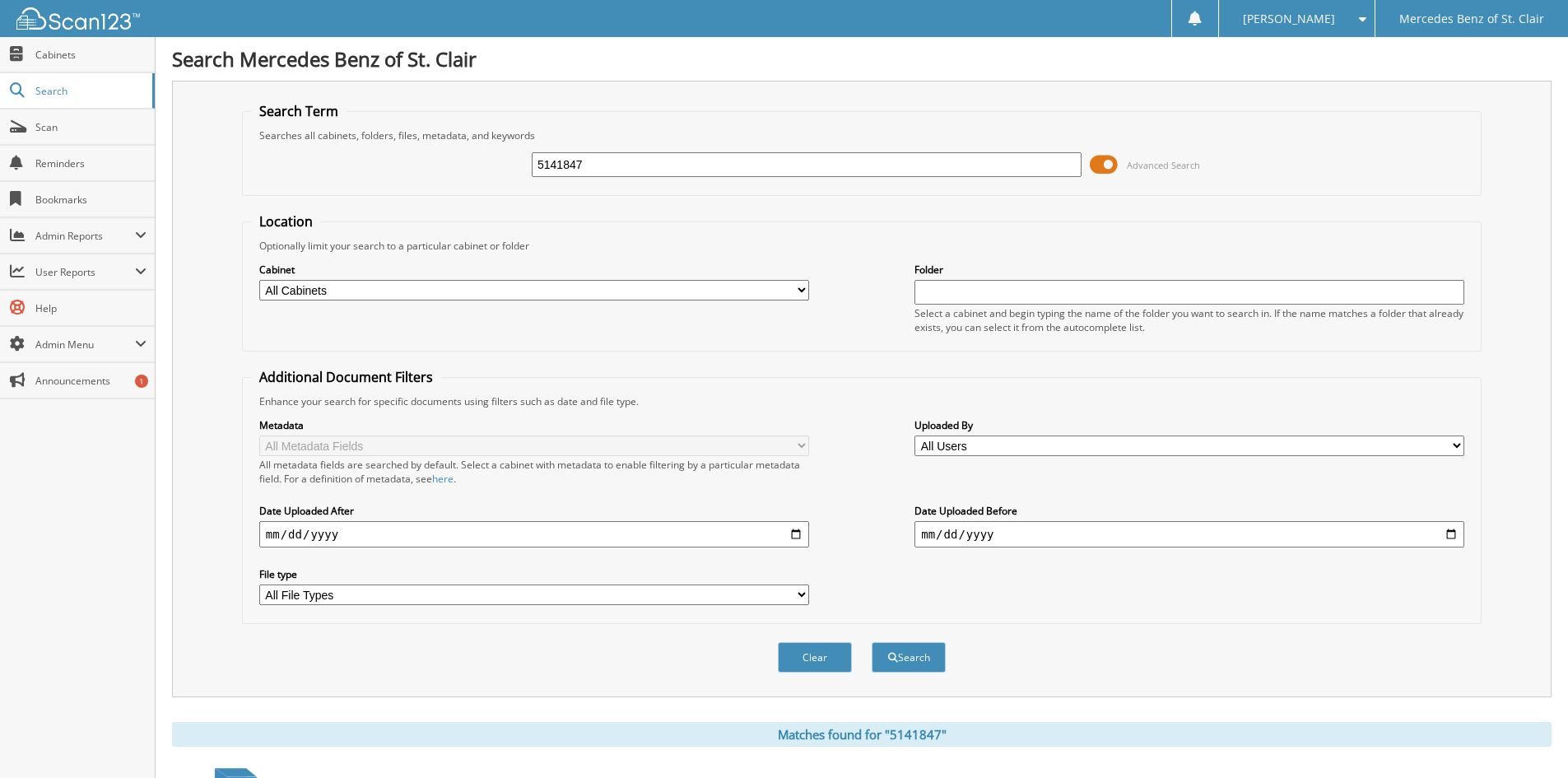
drag, startPoint x: 611, startPoint y: 168, endPoint x: 382, endPoint y: 183, distance: 229.5
click at [418, 179] on div "5141847 Advanced Search" at bounding box center [862, 165] width 1222 height 45
type input "5141863"
click at [872, 643] on button "Search" at bounding box center [909, 658] width 74 height 31
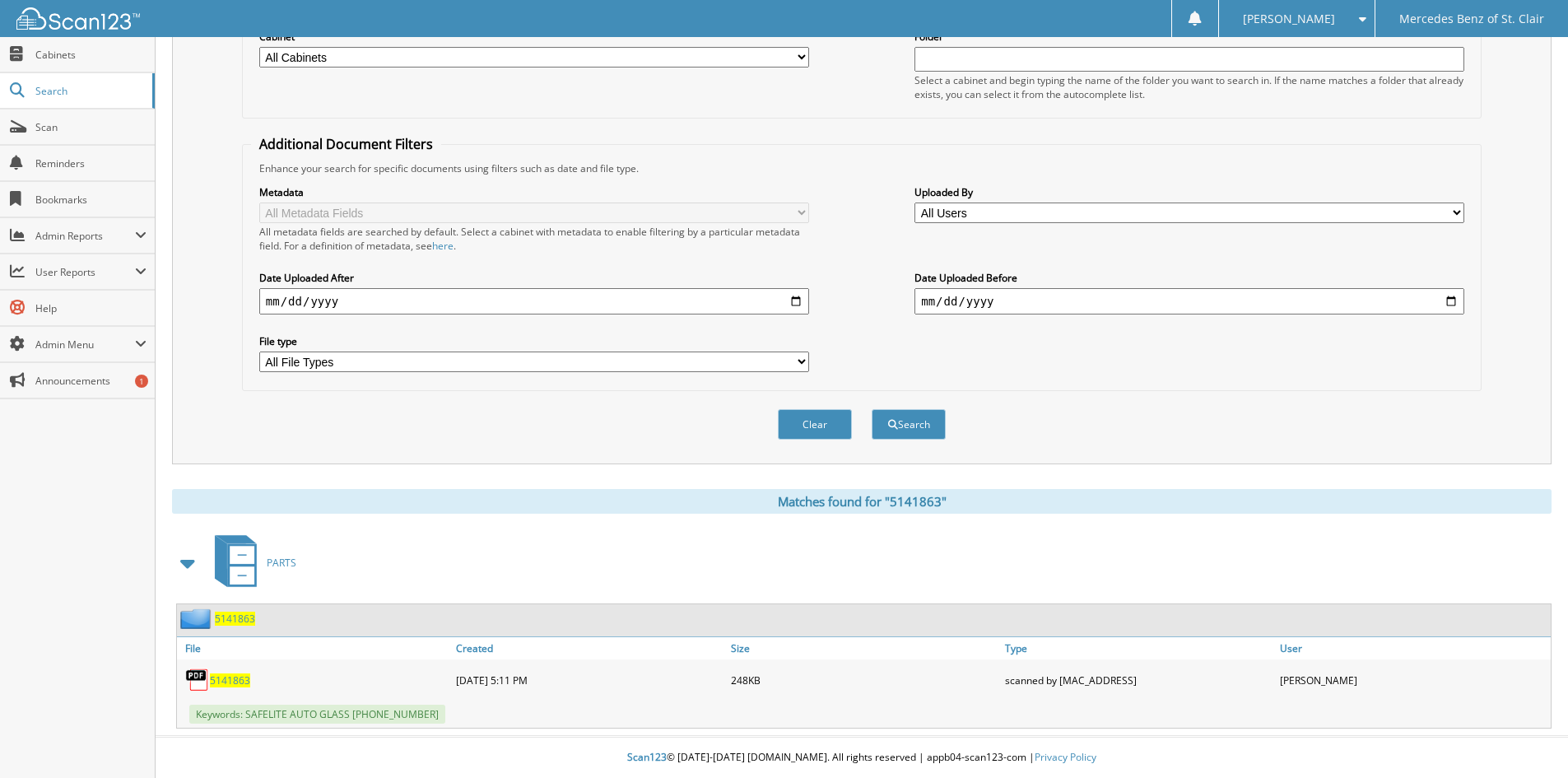
click at [226, 691] on div "5141863" at bounding box center [314, 680] width 275 height 33
click at [231, 685] on span "5141863" at bounding box center [230, 681] width 40 height 14
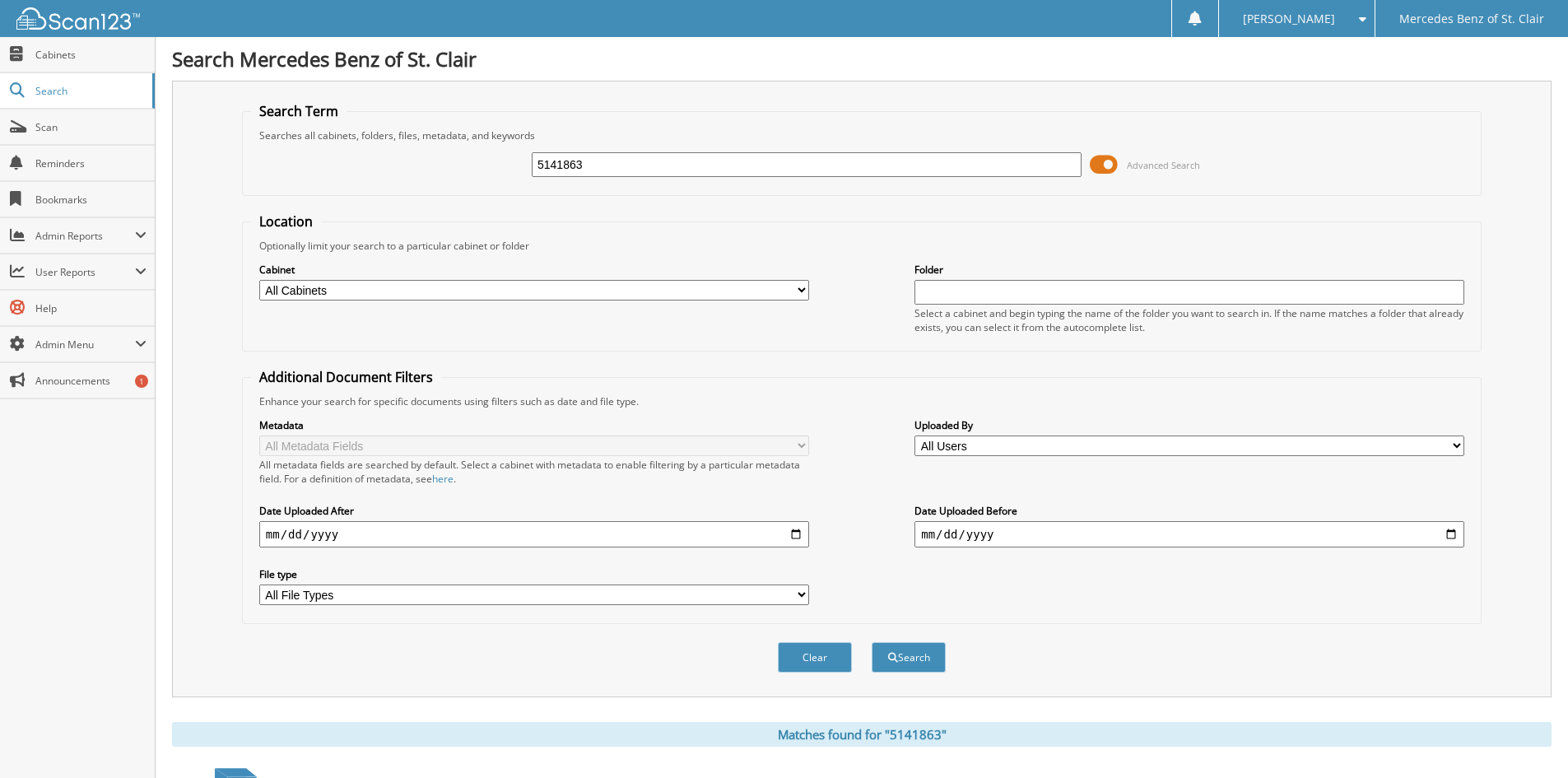
drag, startPoint x: 620, startPoint y: 170, endPoint x: 492, endPoint y: 174, distance: 128.1
click at [492, 174] on div "5141863 Advanced Search" at bounding box center [862, 165] width 1222 height 45
type input "5141888"
click at [872, 643] on button "Search" at bounding box center [909, 658] width 74 height 31
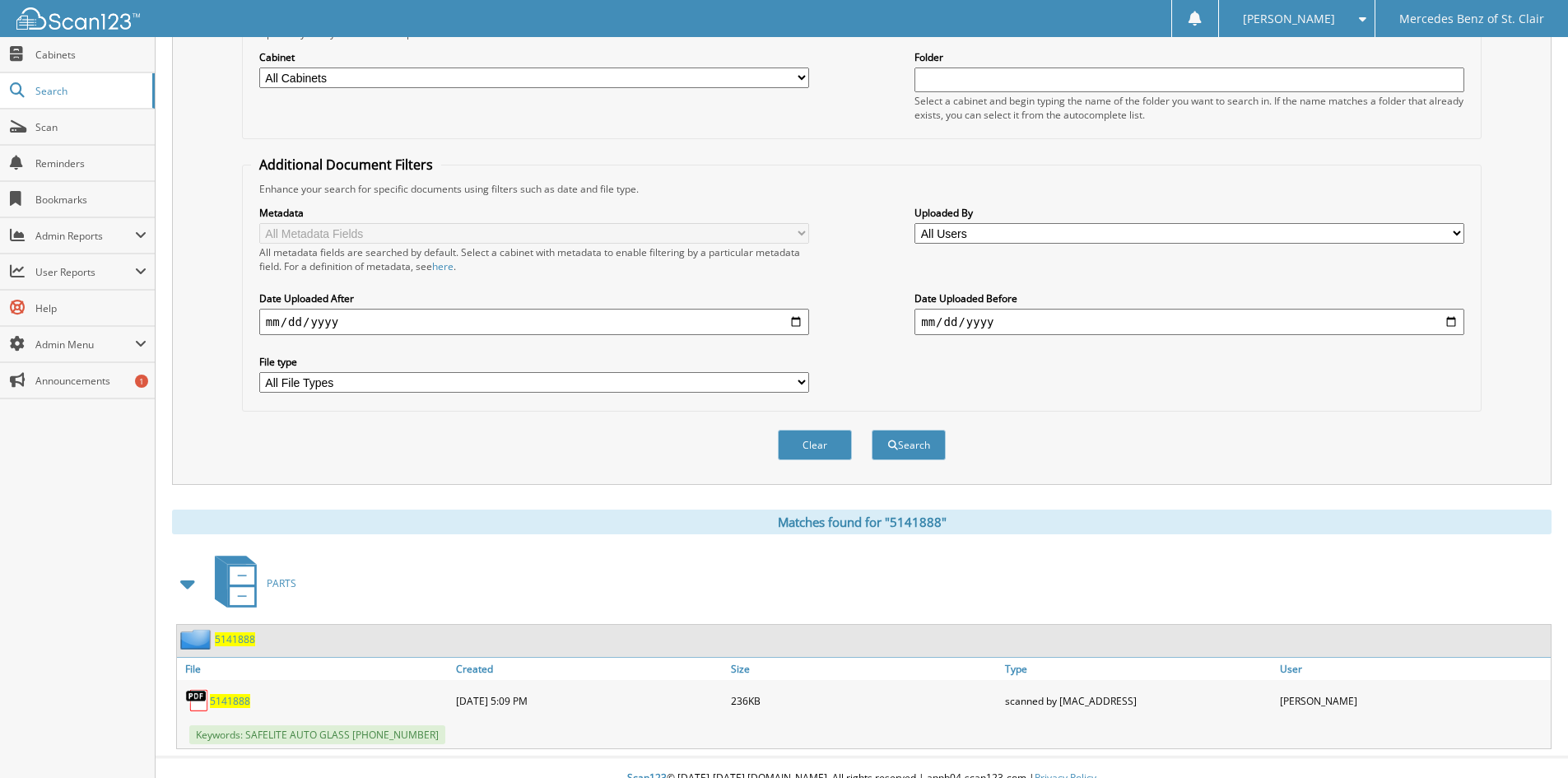
scroll to position [234, 0]
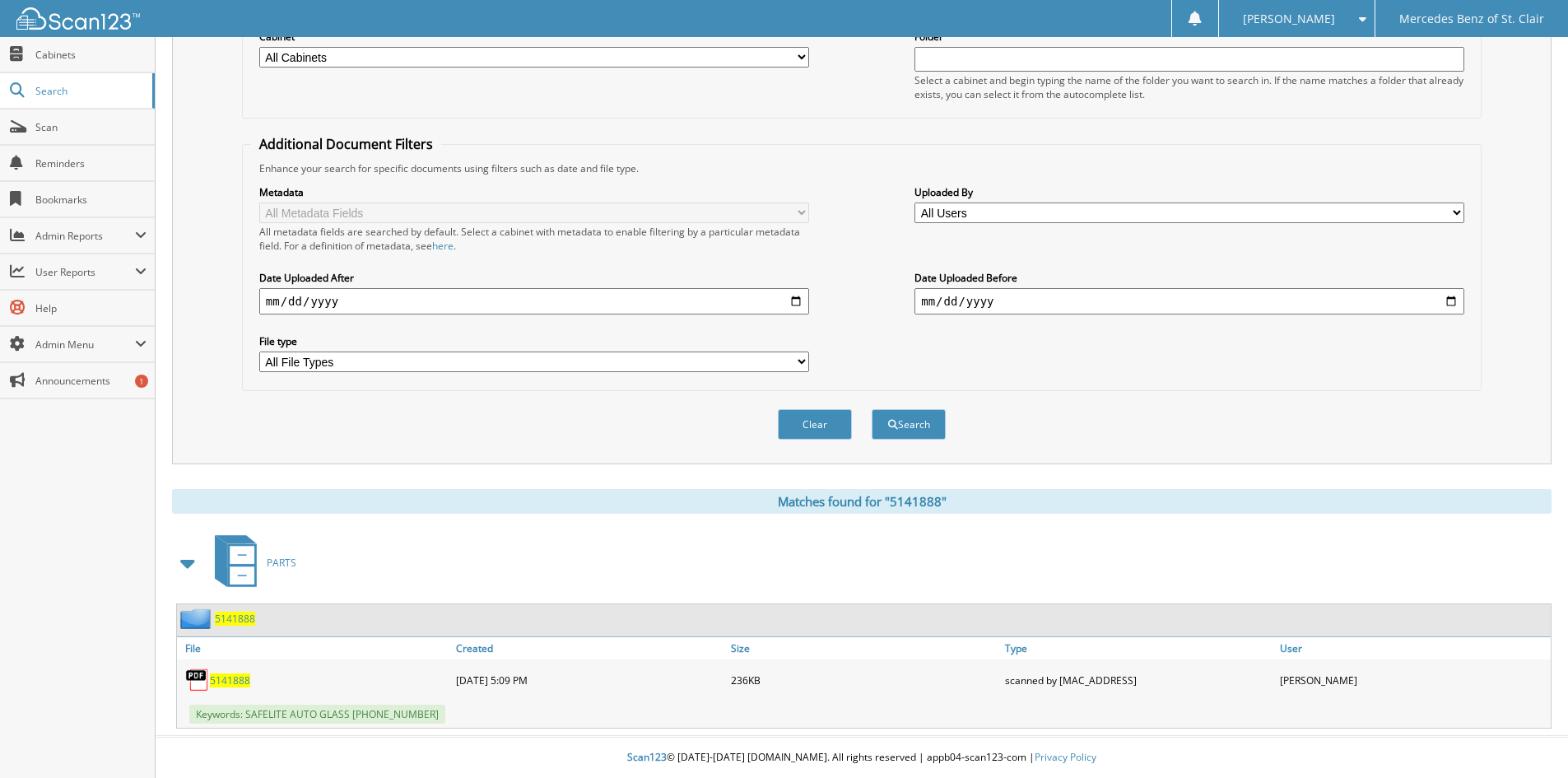
click at [228, 682] on span "5141888" at bounding box center [230, 681] width 40 height 14
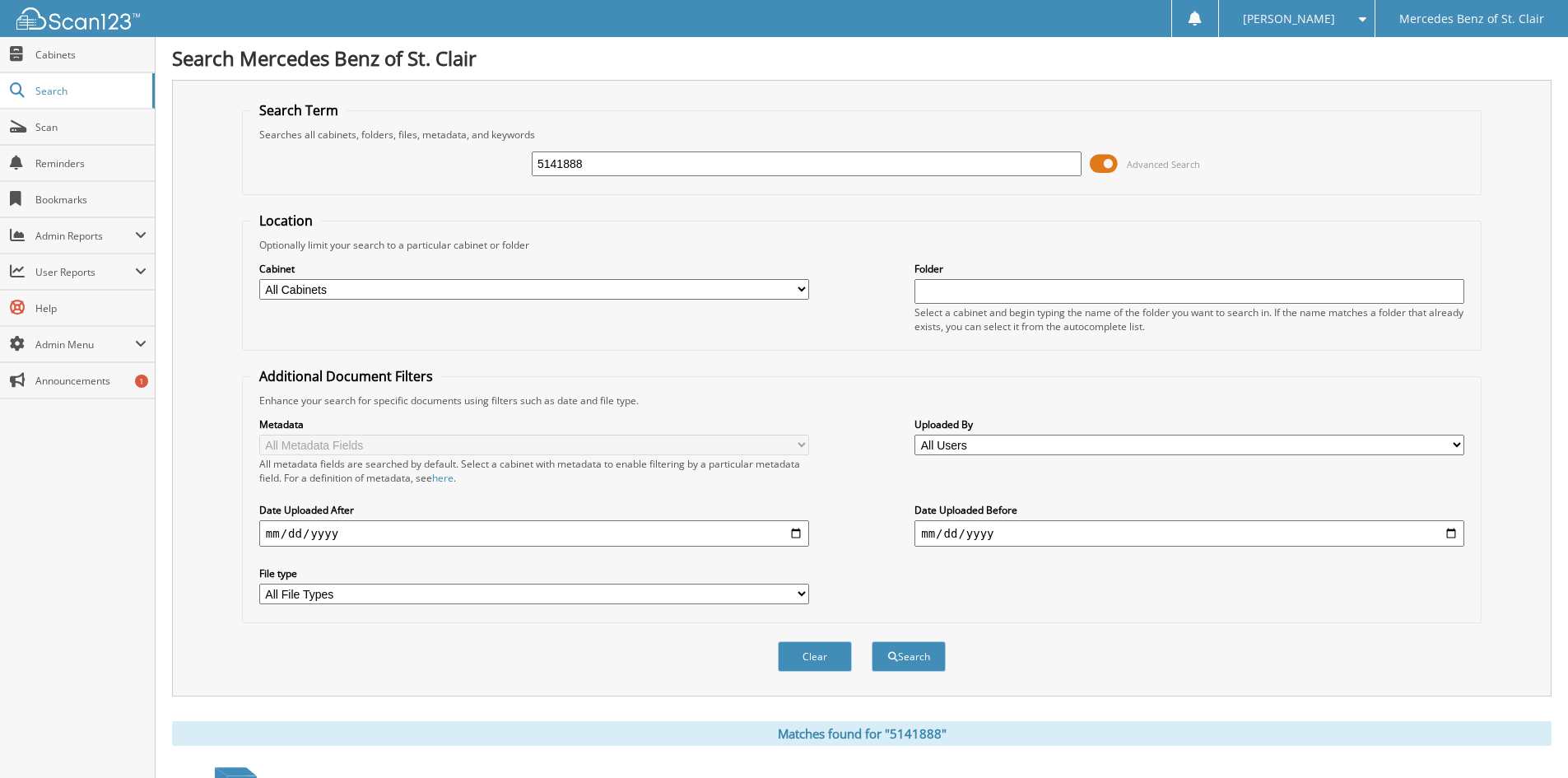
scroll to position [0, 0]
drag, startPoint x: 614, startPoint y: 170, endPoint x: 342, endPoint y: 167, distance: 272.0
click at [349, 169] on div "5141888 Advanced Search" at bounding box center [862, 165] width 1222 height 45
type input "5141890"
click at [872, 643] on button "Search" at bounding box center [909, 658] width 74 height 31
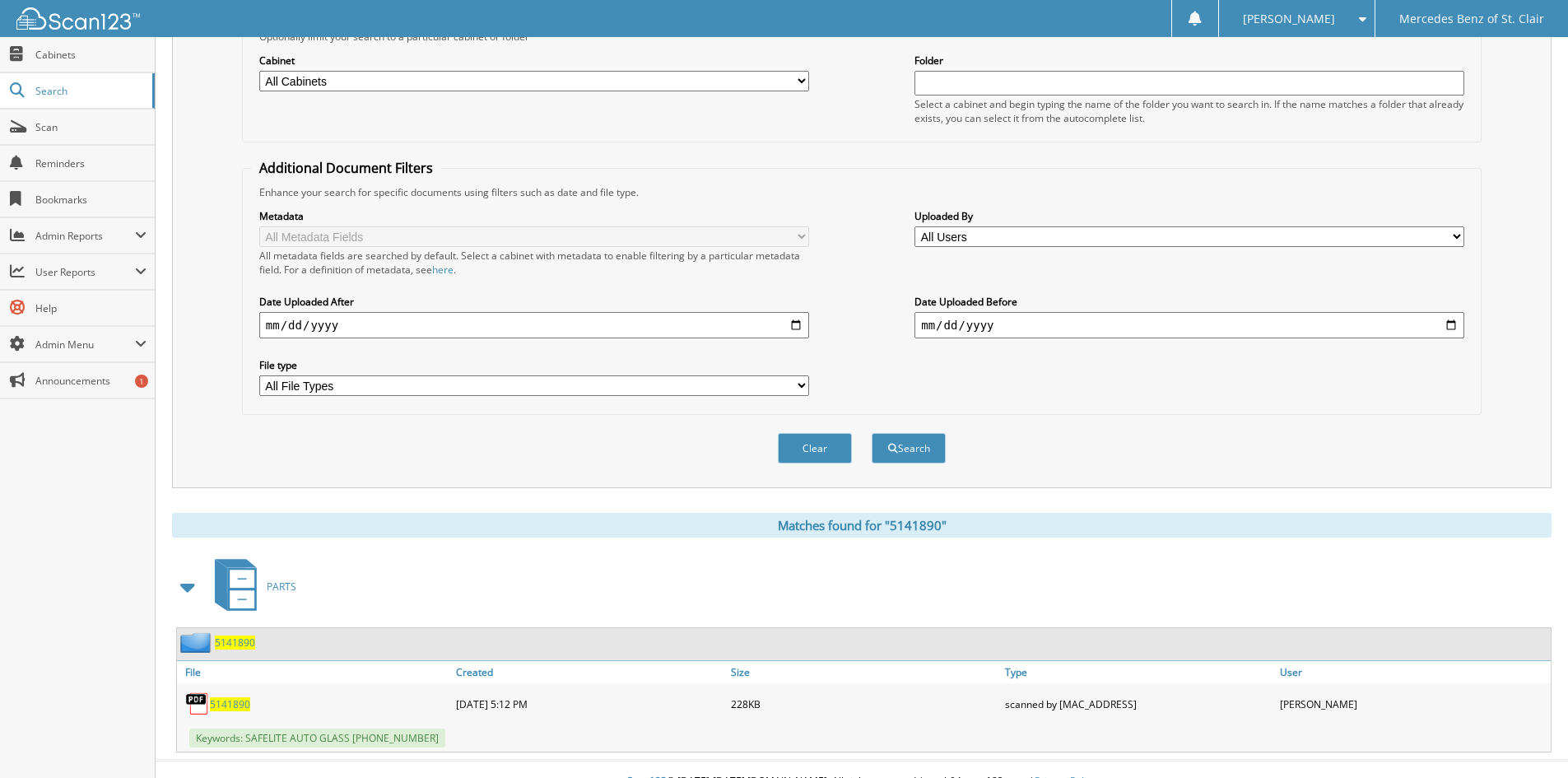
scroll to position [234, 0]
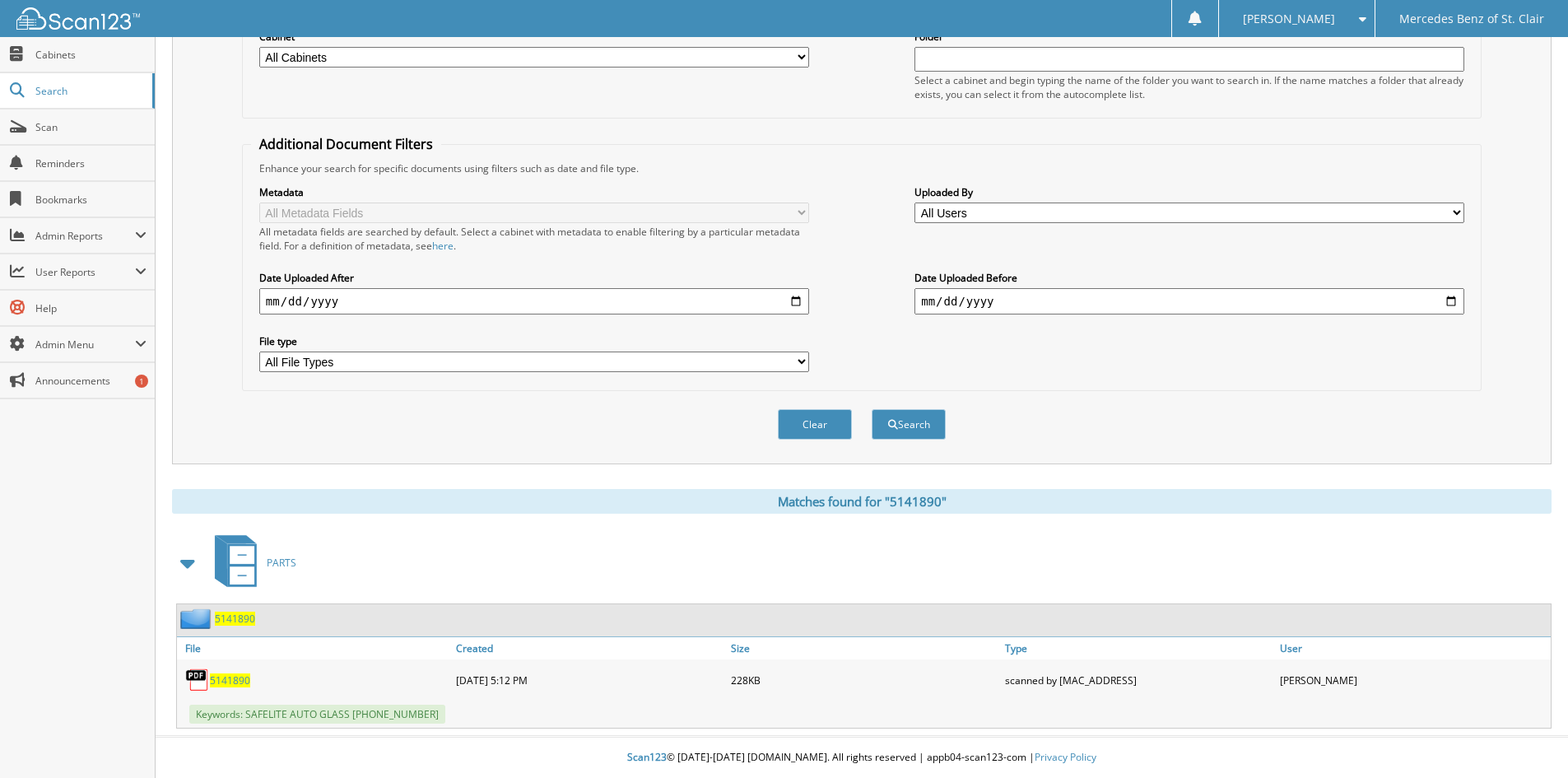
click at [230, 695] on div "5141890" at bounding box center [314, 680] width 275 height 33
click at [232, 679] on span "5141890" at bounding box center [230, 681] width 40 height 14
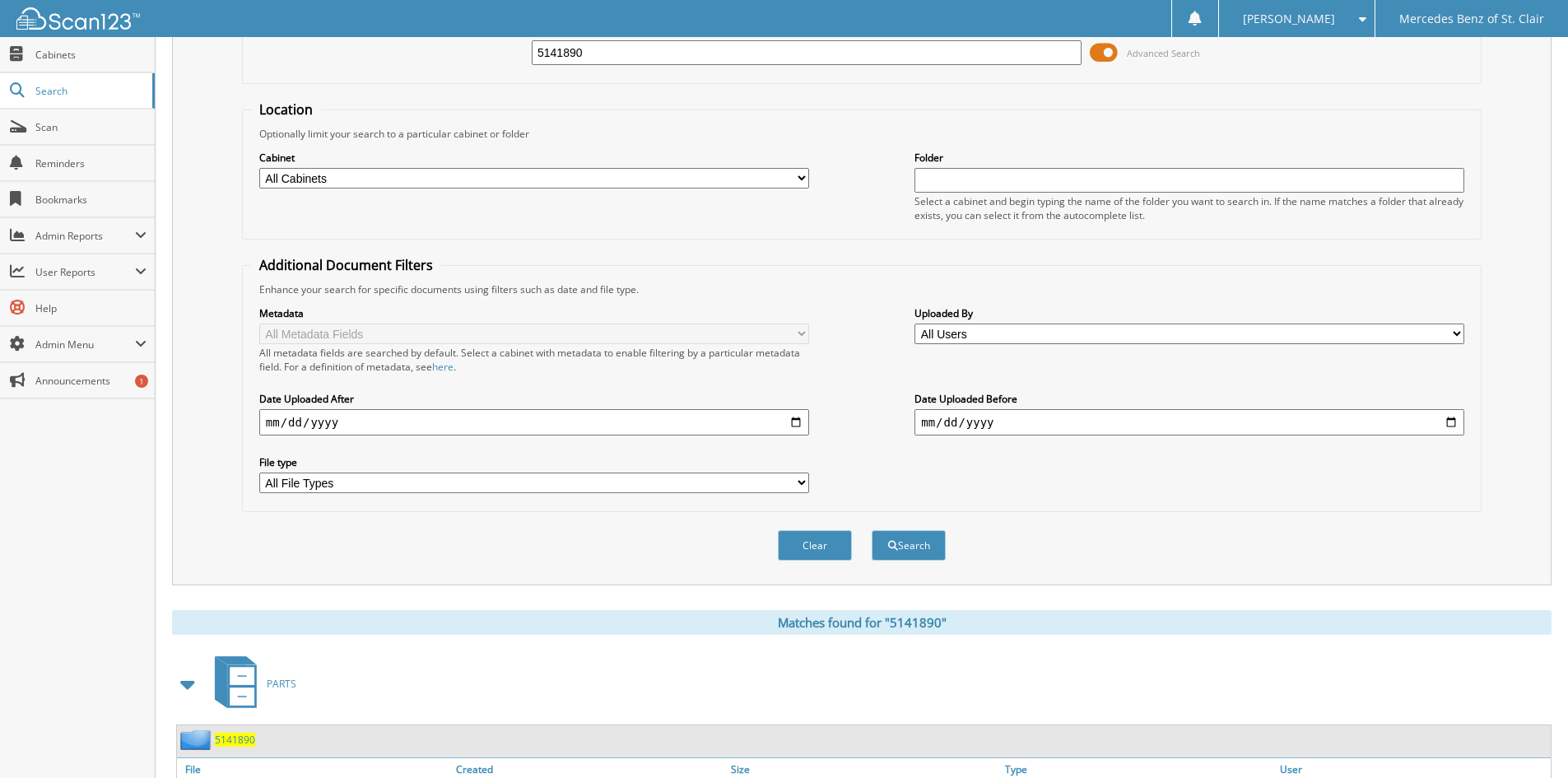
scroll to position [0, 0]
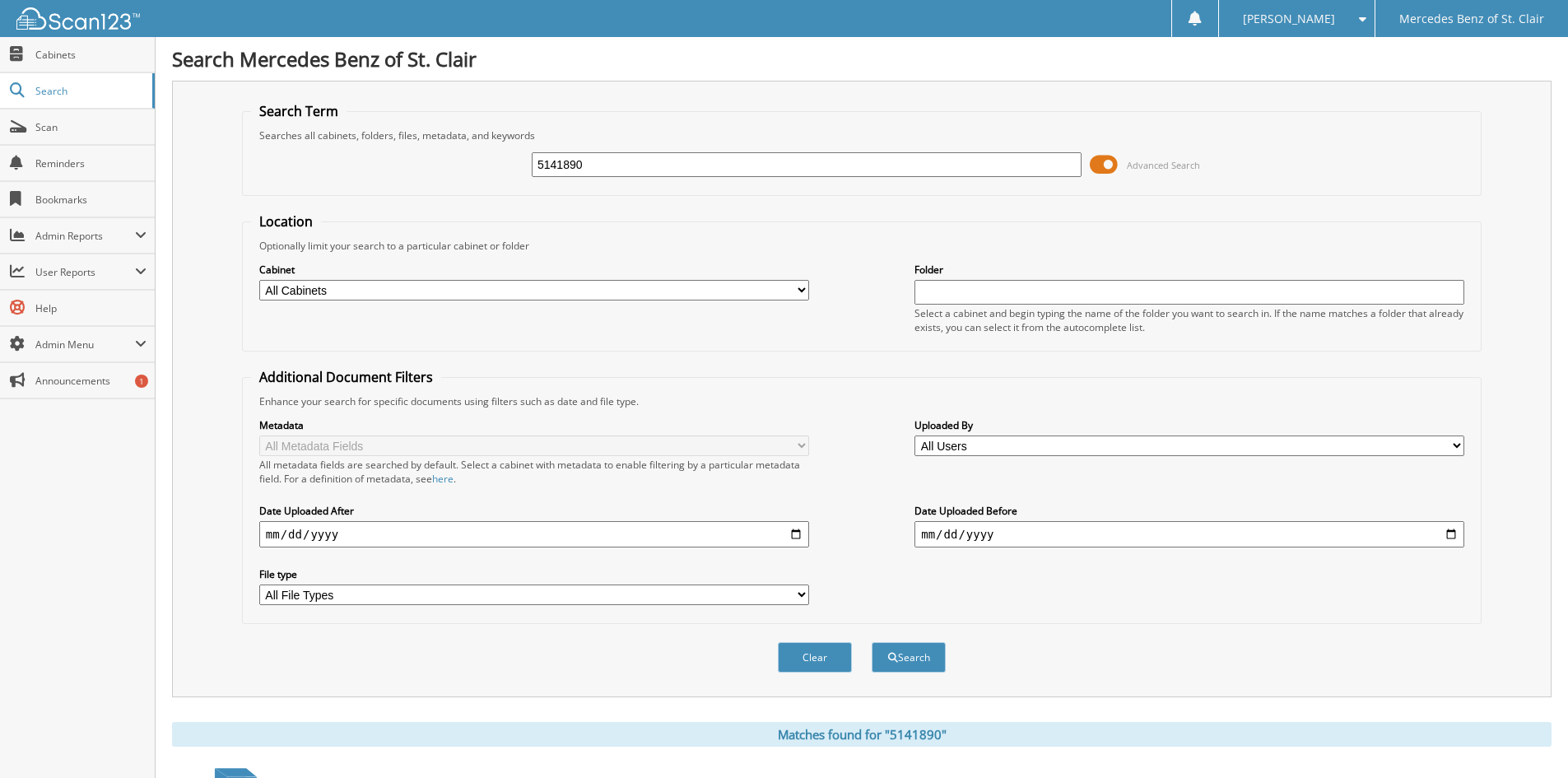
drag, startPoint x: 688, startPoint y: 163, endPoint x: 371, endPoint y: 186, distance: 317.8
click at [405, 186] on div "5141890 Advanced Search" at bounding box center [862, 165] width 1222 height 45
type input "5141993"
click at [872, 643] on button "Search" at bounding box center [909, 658] width 74 height 31
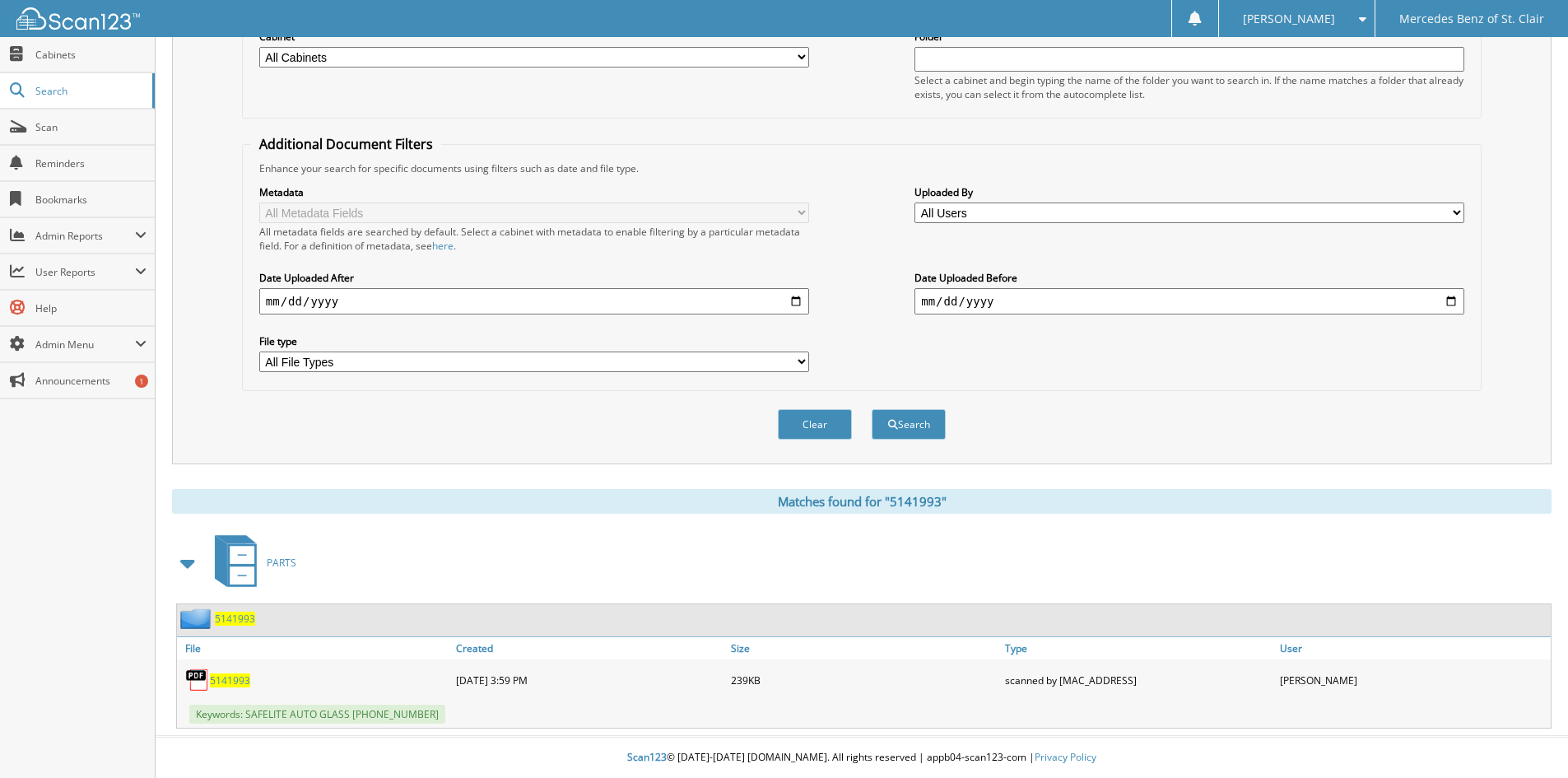
click at [238, 679] on span "5141993" at bounding box center [230, 681] width 40 height 14
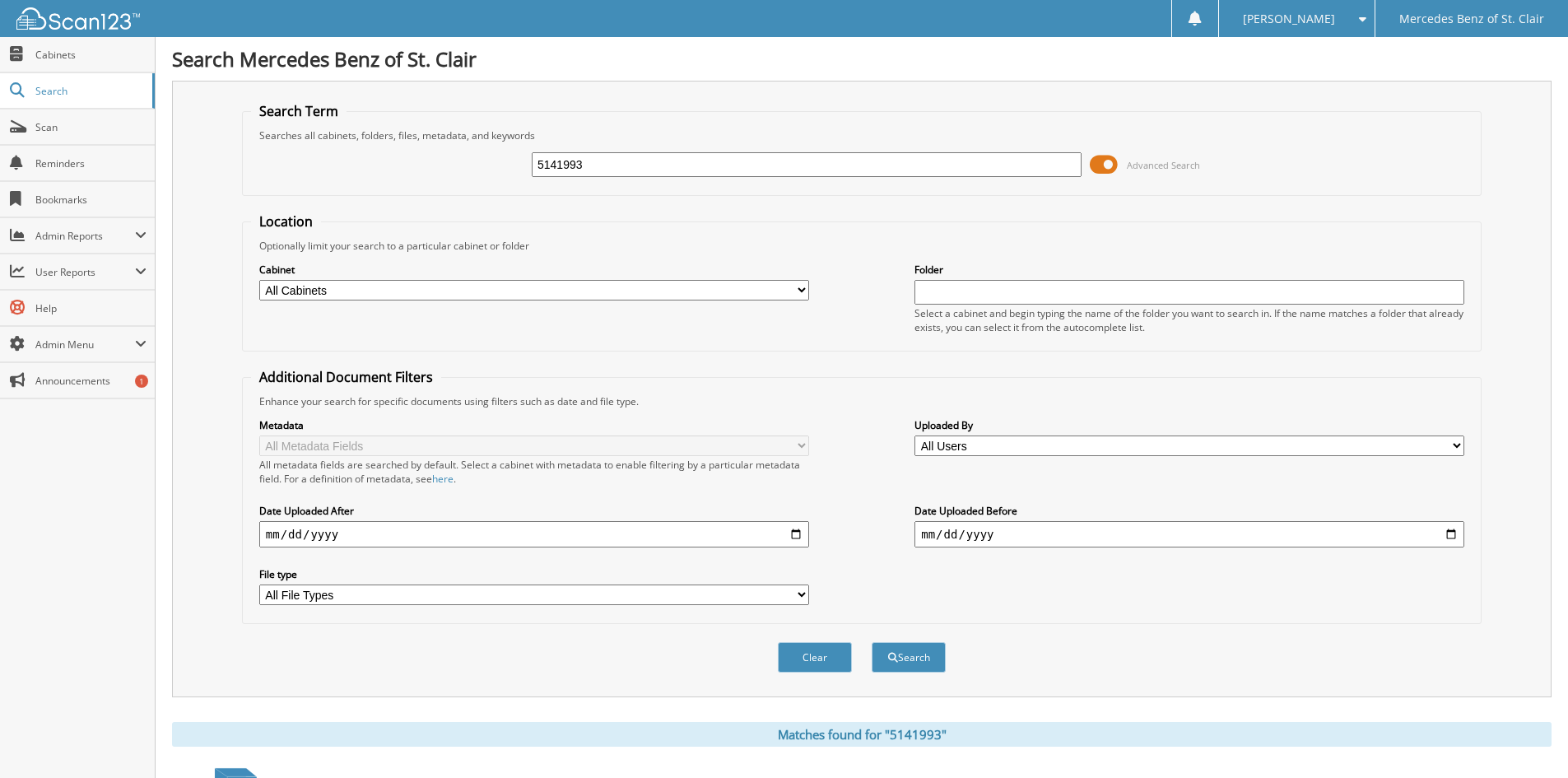
drag, startPoint x: 643, startPoint y: 132, endPoint x: 574, endPoint y: 162, distance: 75.2
click at [587, 155] on fieldset "Search Term Searches all cabinets, folders, files, metadata, and keywords 51419…" at bounding box center [862, 149] width 1240 height 94
drag, startPoint x: 596, startPoint y: 173, endPoint x: 485, endPoint y: 179, distance: 111.2
click at [485, 179] on div "5141993 Advanced Search" at bounding box center [862, 165] width 1222 height 45
type input "51412051"
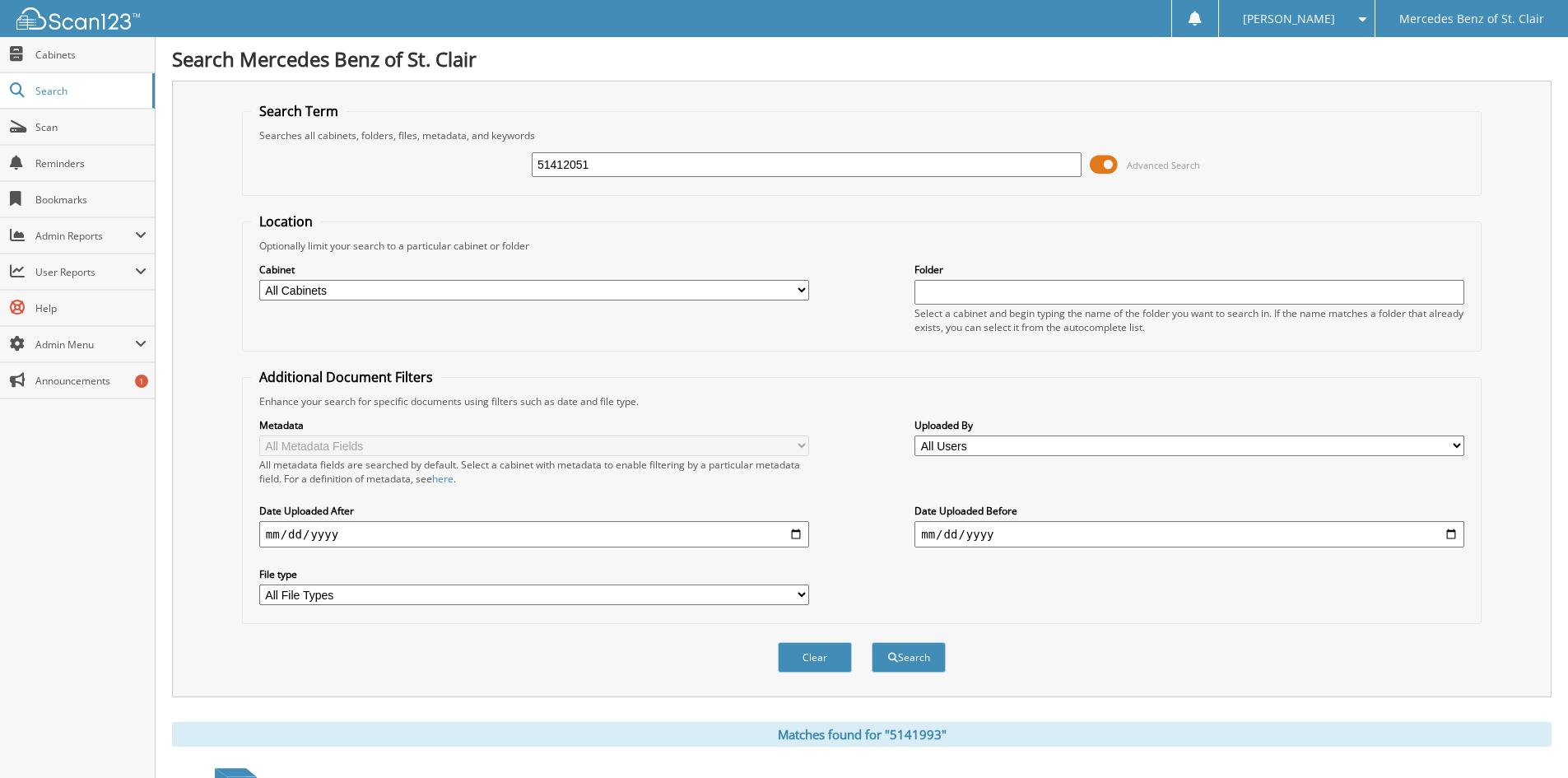
click at [872, 643] on button "Search" at bounding box center [909, 658] width 74 height 31
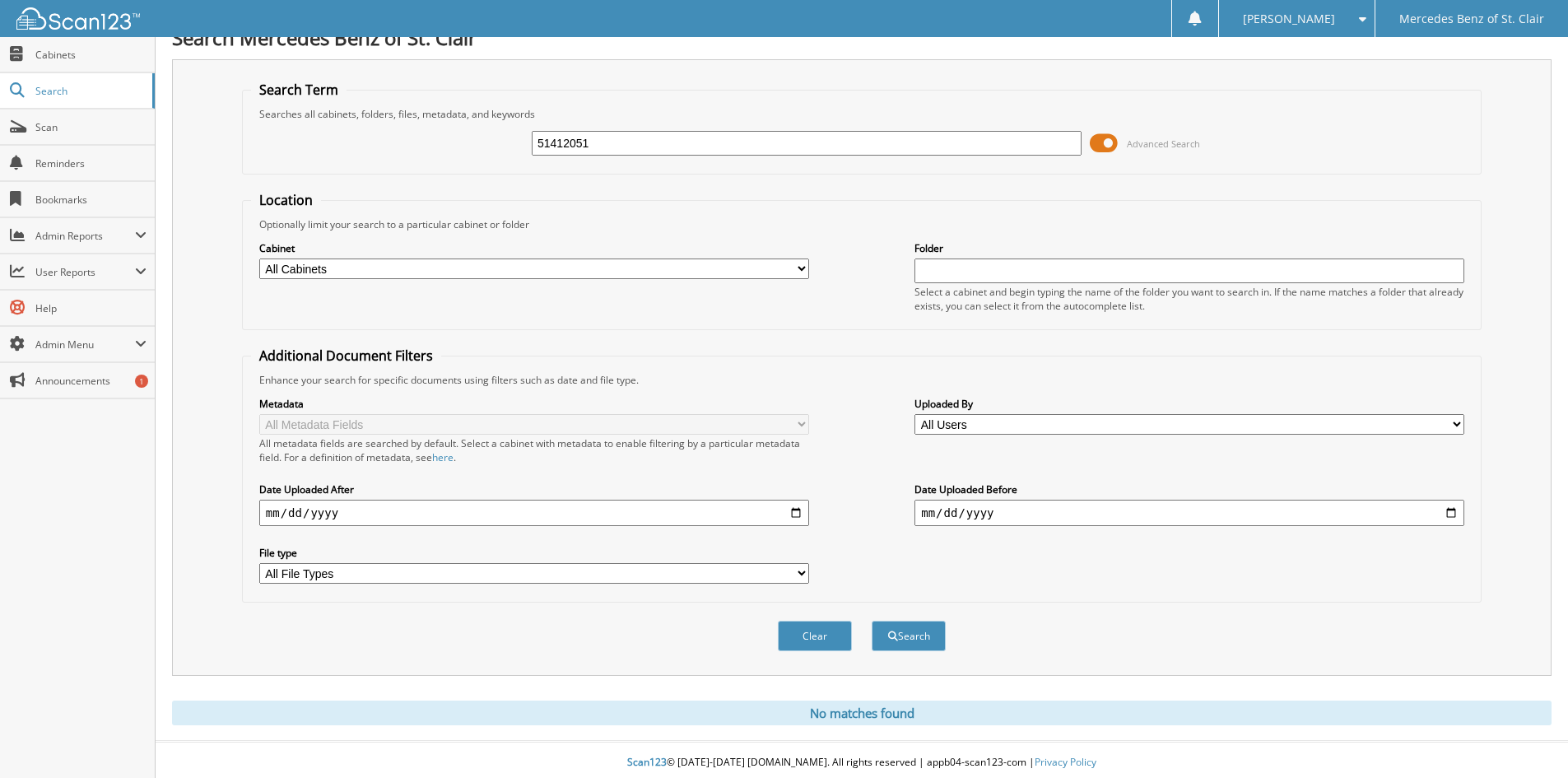
scroll to position [27, 0]
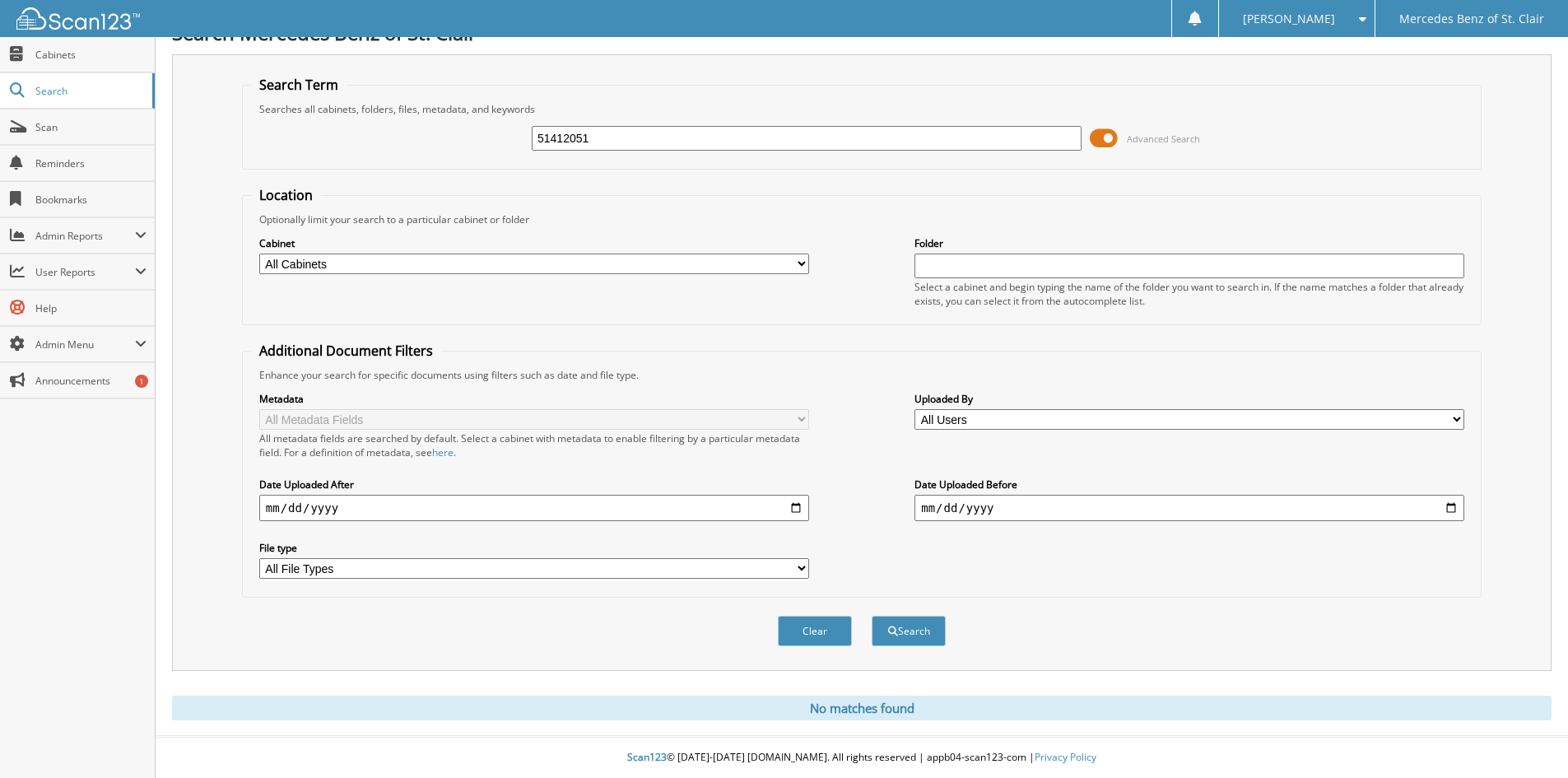
drag, startPoint x: 652, startPoint y: 128, endPoint x: 468, endPoint y: 106, distance: 185.3
click at [468, 106] on fieldset "Search Term Searches all cabinets, folders, files, metadata, and keywords 51412…" at bounding box center [862, 122] width 1240 height 94
type input "5142079"
click at [872, 616] on button "Search" at bounding box center [909, 631] width 74 height 31
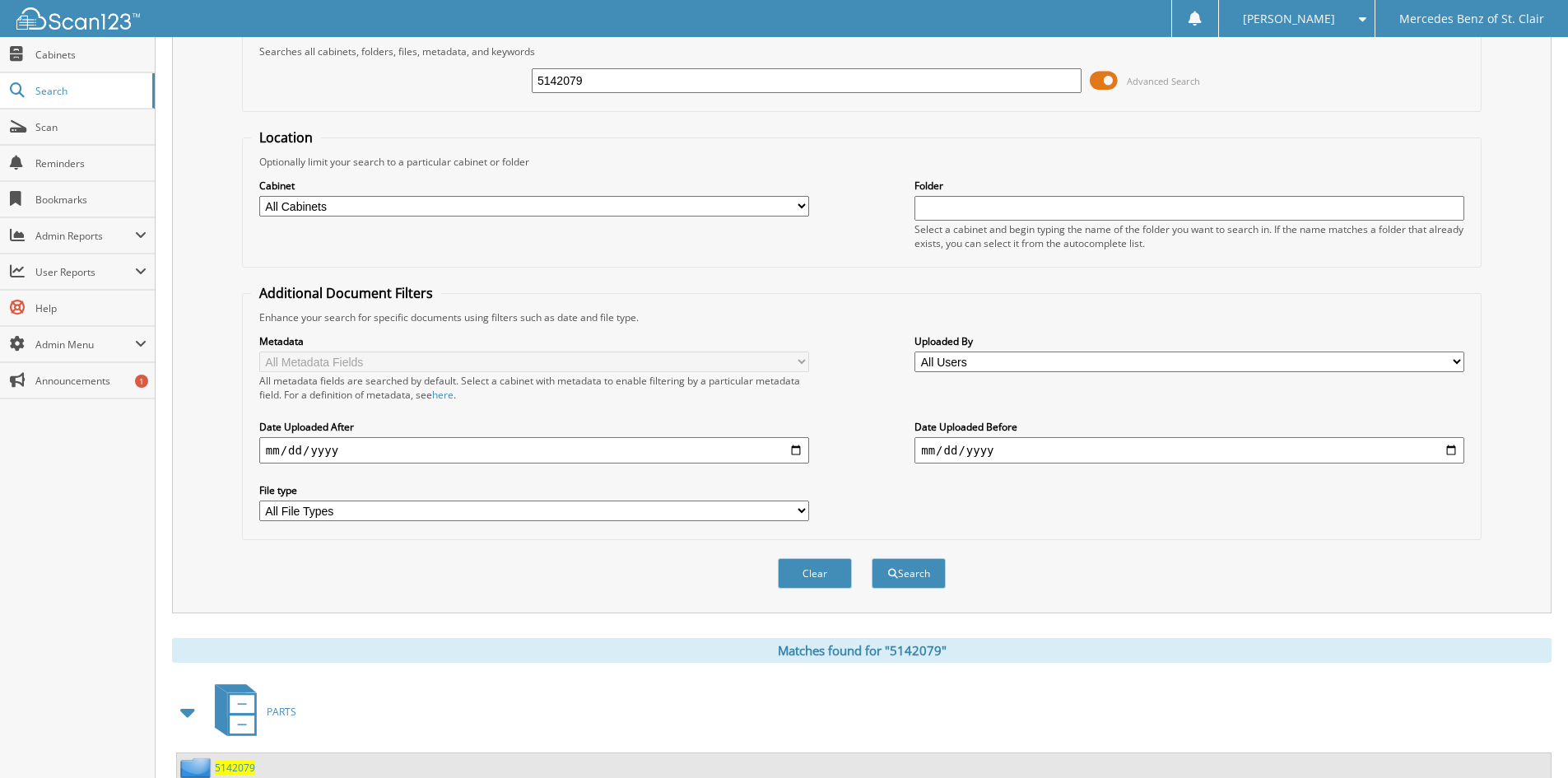
scroll to position [234, 0]
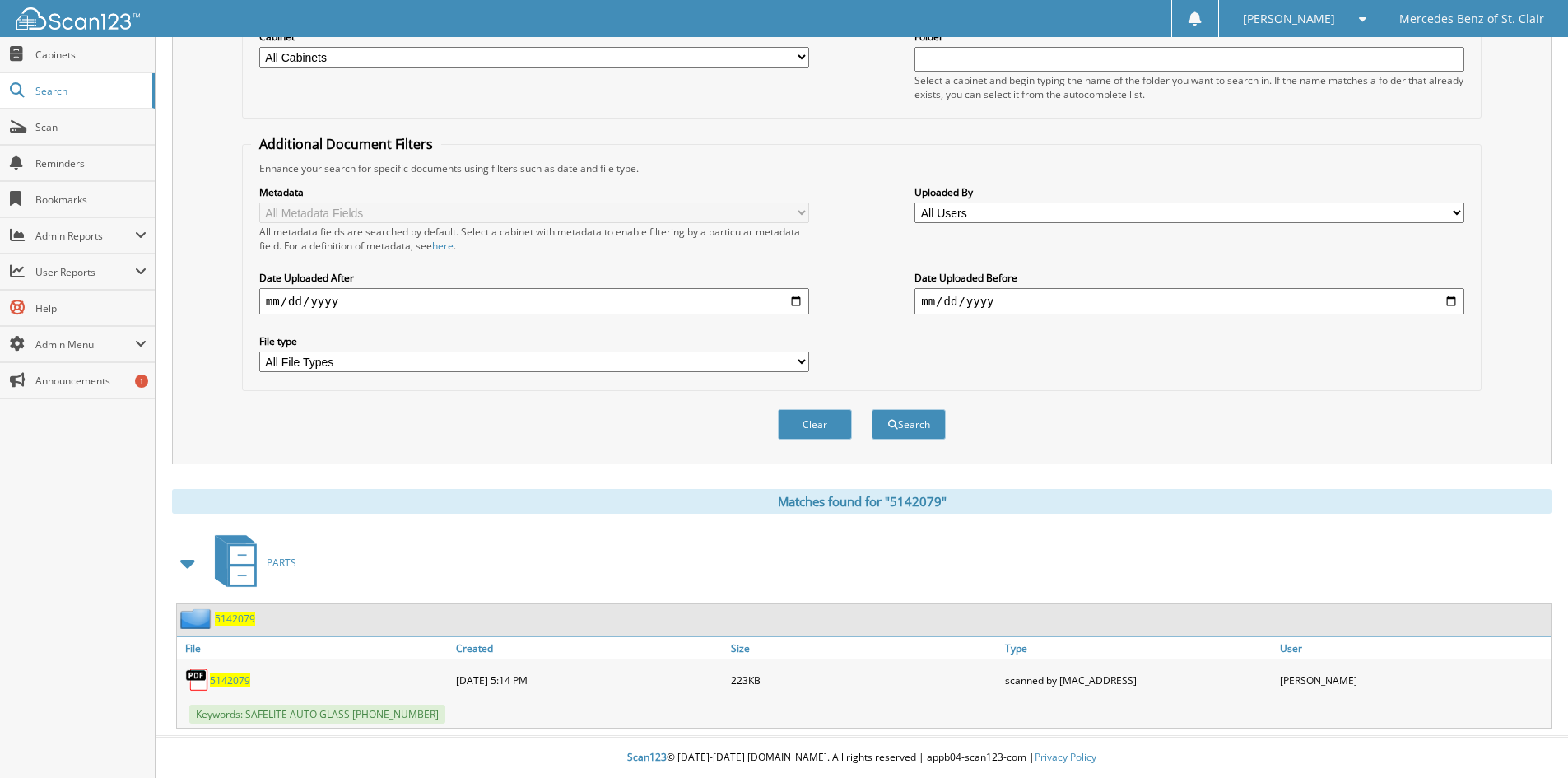
click at [242, 684] on span "5142079" at bounding box center [230, 681] width 40 height 14
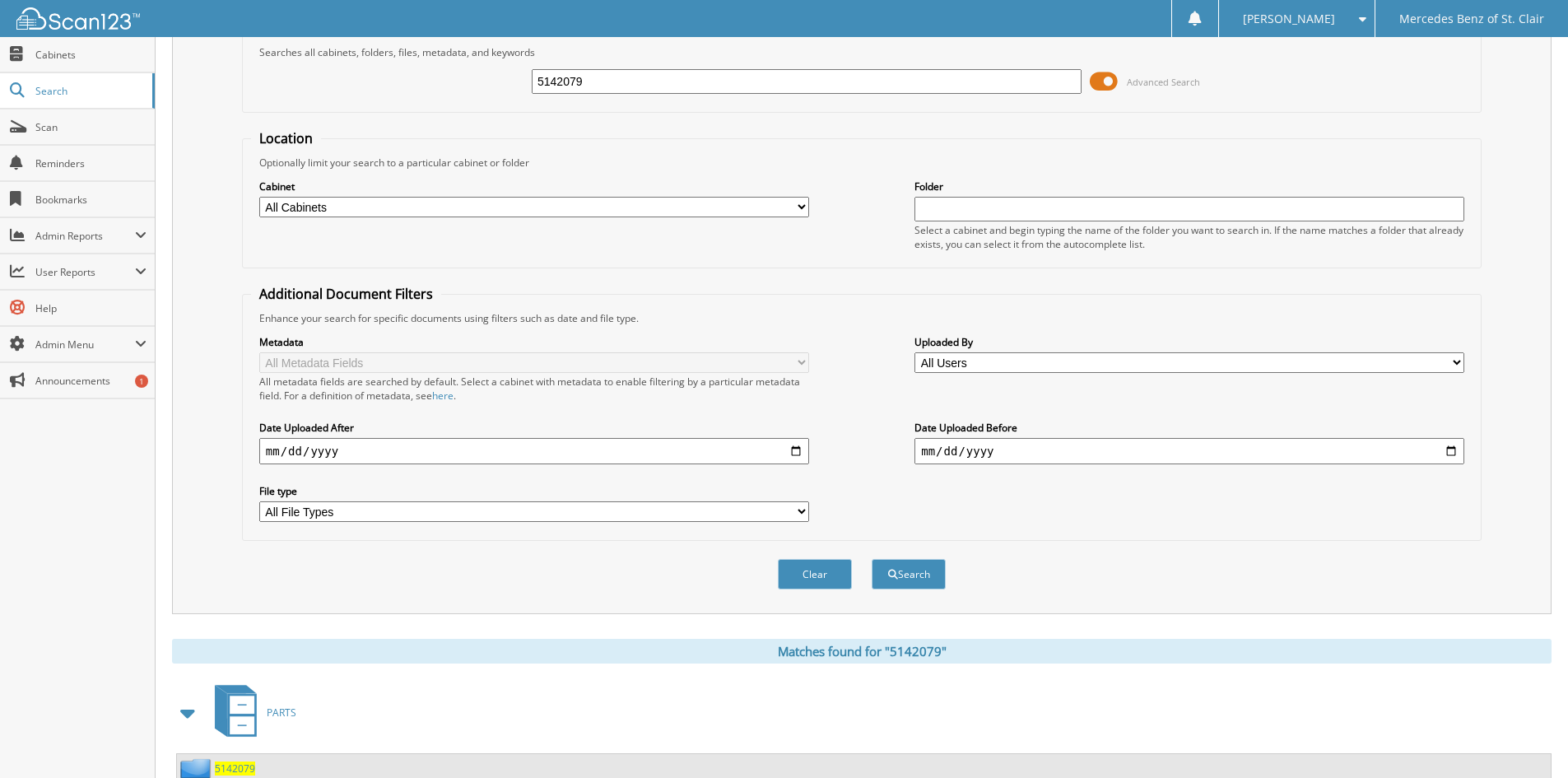
scroll to position [0, 0]
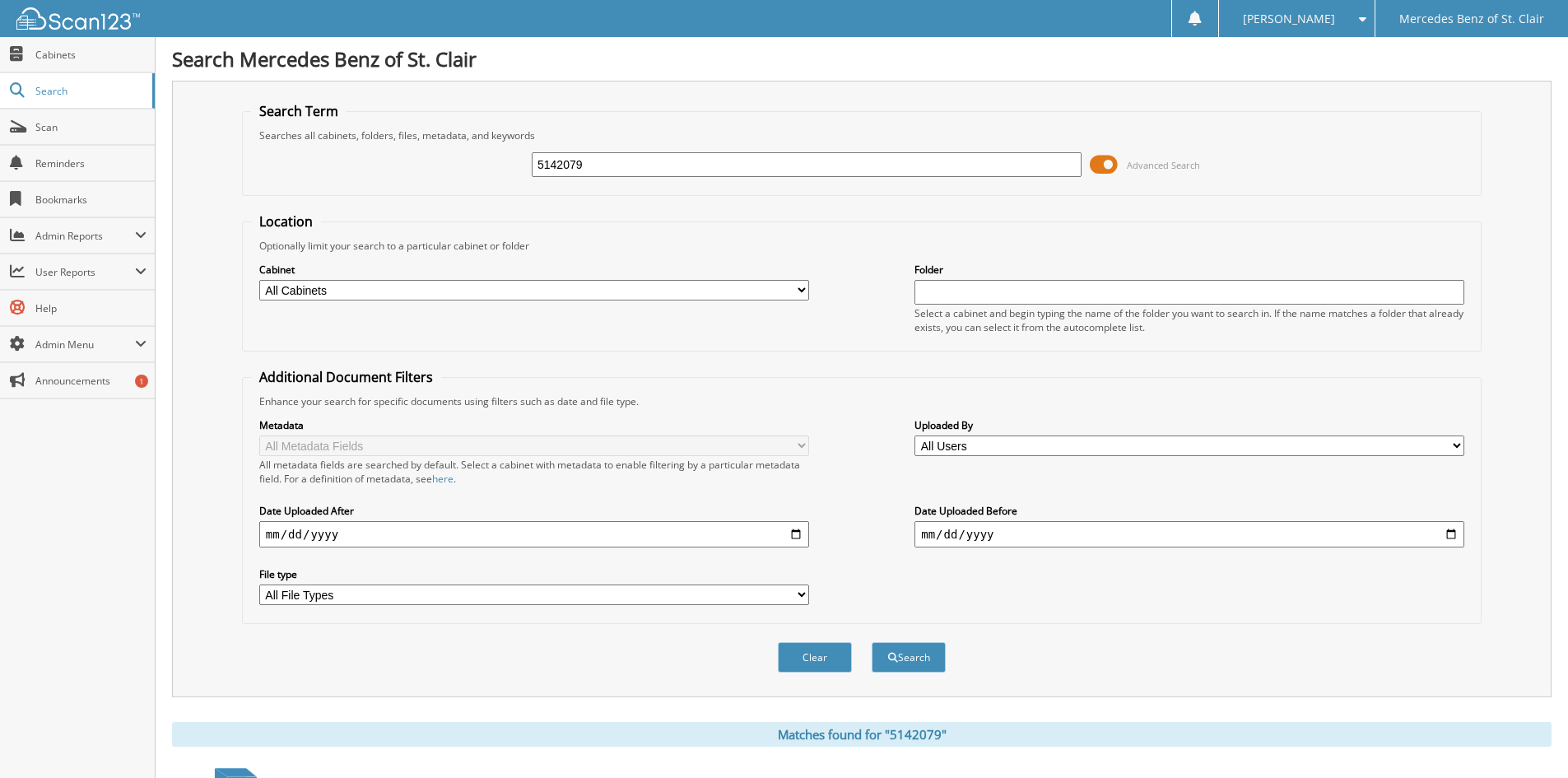
drag, startPoint x: 624, startPoint y: 161, endPoint x: 336, endPoint y: 132, distance: 289.5
click at [387, 134] on fieldset "Search Term Searches all cabinets, folders, files, metadata, and keywords 51420…" at bounding box center [862, 149] width 1240 height 94
type input "5142127"
click at [872, 643] on button "Search" at bounding box center [909, 658] width 74 height 31
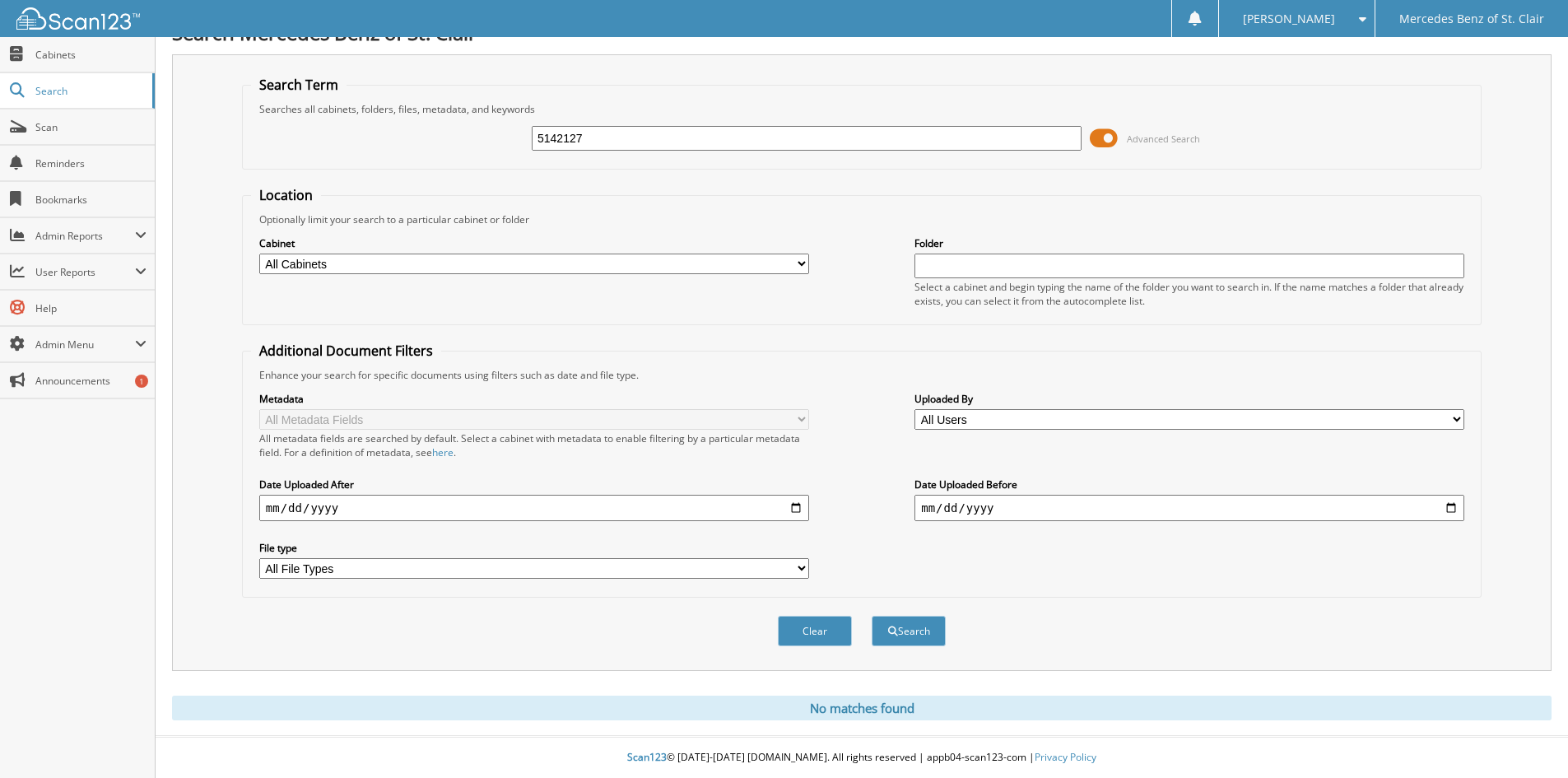
drag, startPoint x: 613, startPoint y: 131, endPoint x: 452, endPoint y: 129, distance: 161.0
click at [452, 129] on div "5142127 Advanced Search" at bounding box center [862, 138] width 1222 height 45
type input "5142156"
click at [872, 616] on button "Search" at bounding box center [909, 631] width 74 height 31
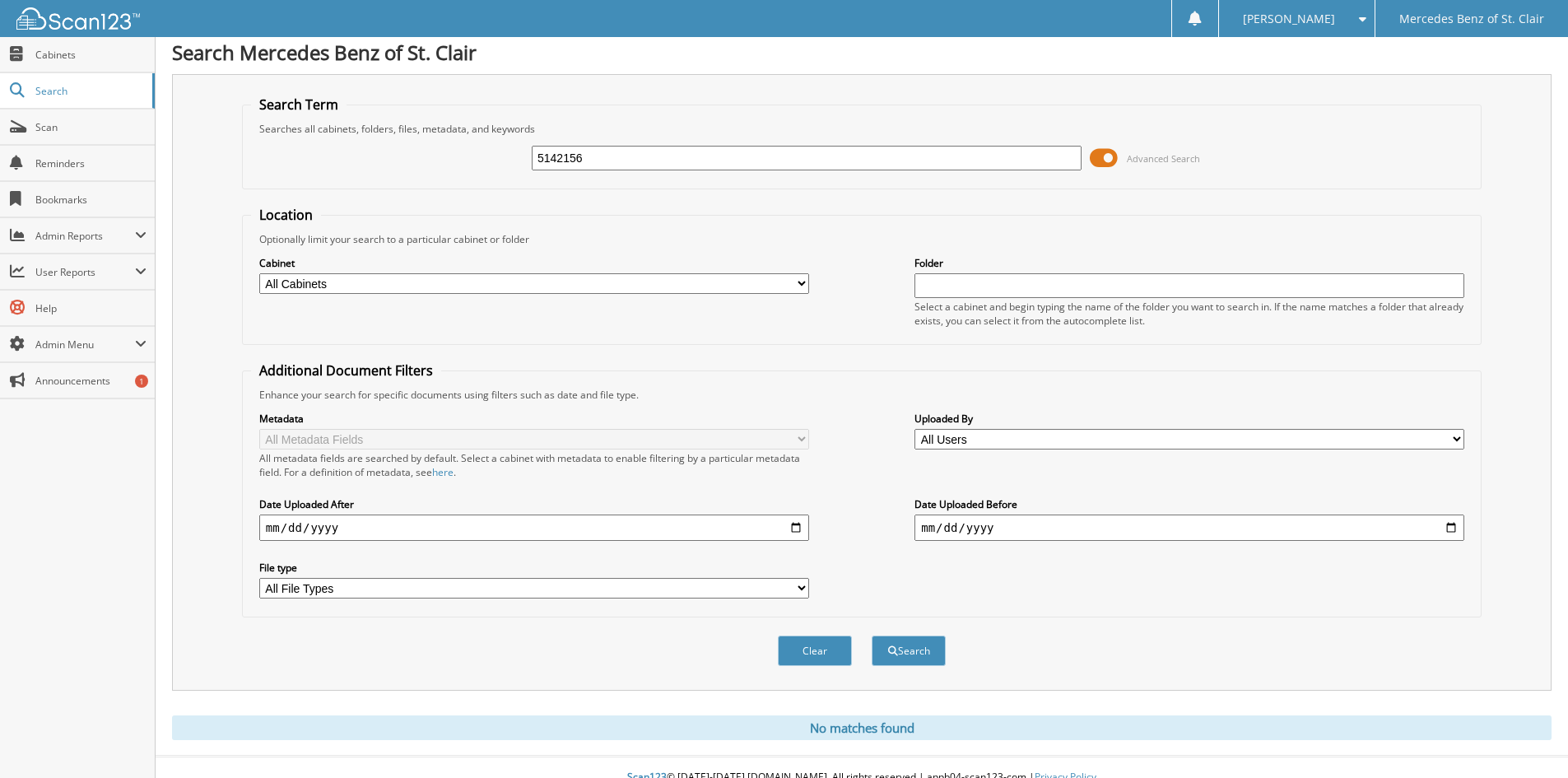
scroll to position [27, 0]
